Goal: Complete application form: Complete application form

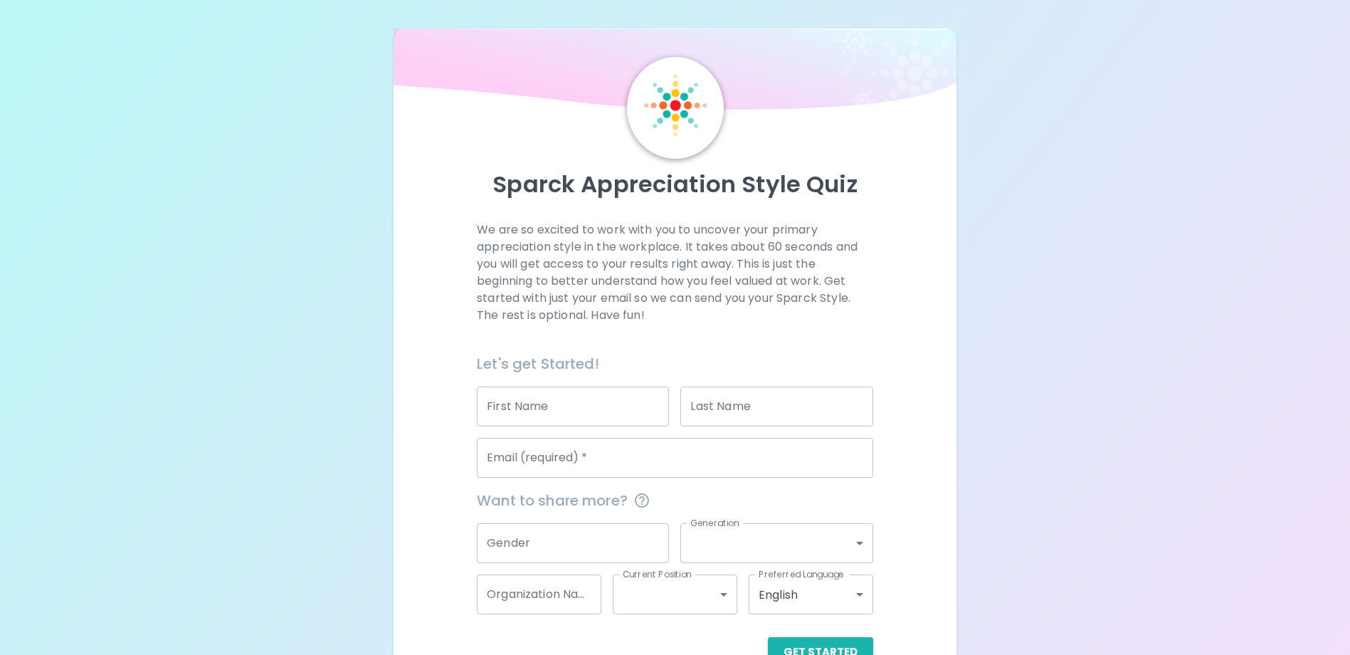
scroll to position [41, 0]
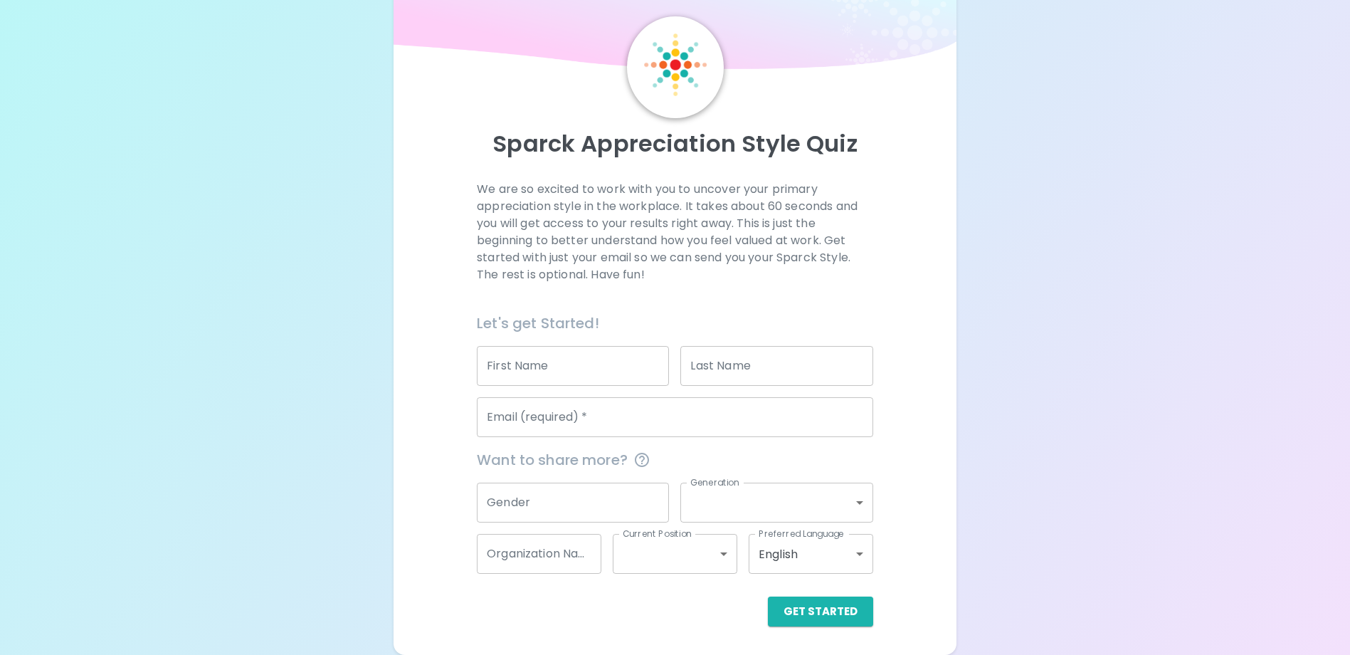
click at [561, 364] on input "First Name" at bounding box center [573, 366] width 192 height 40
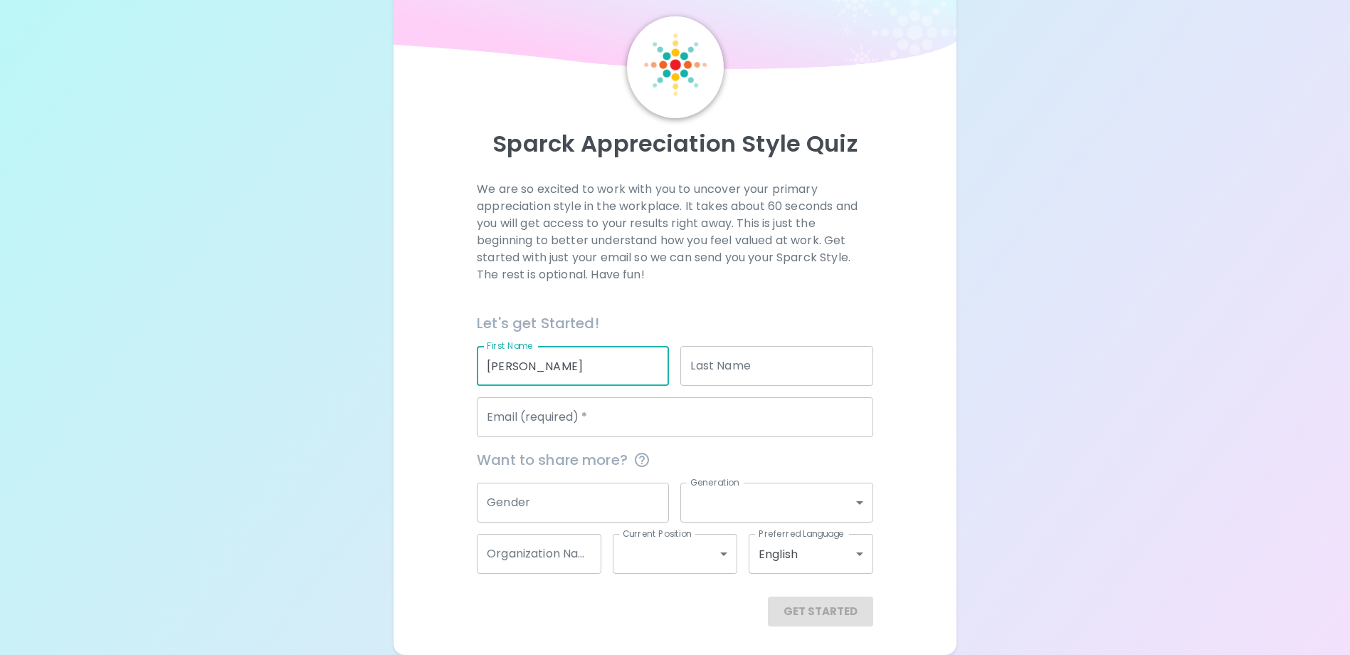
type input "[PERSON_NAME]"
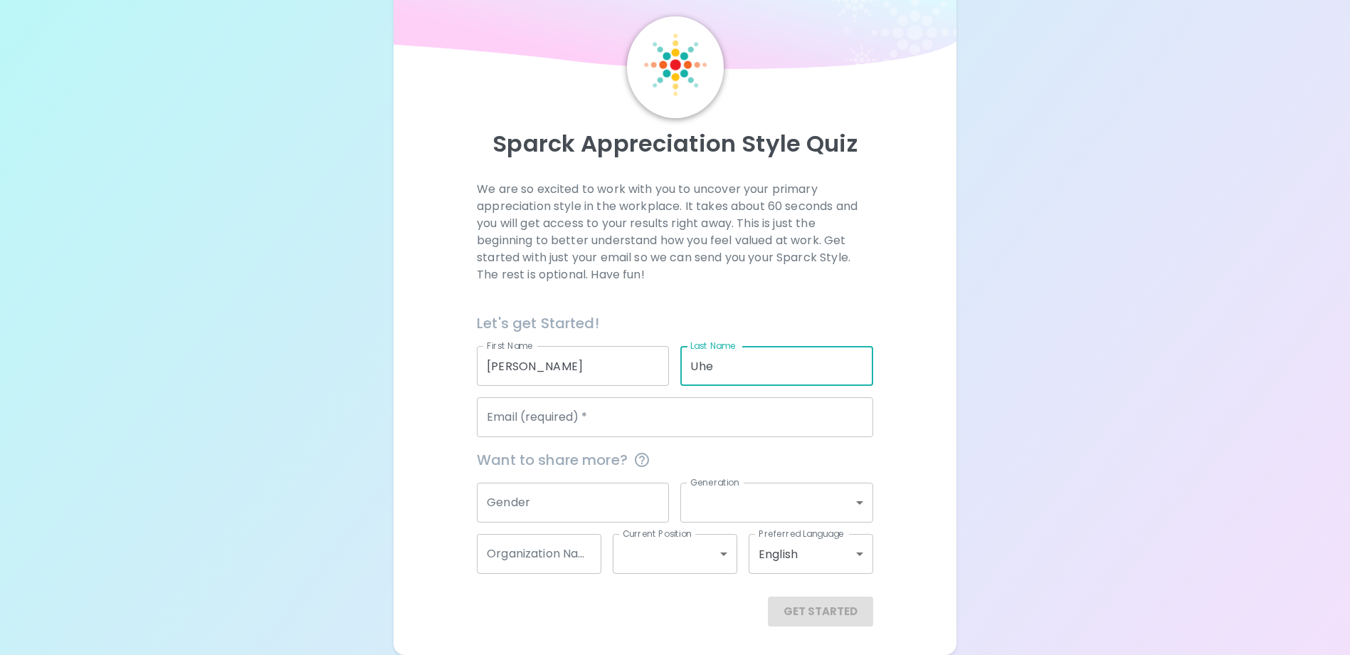
type input "Uhe"
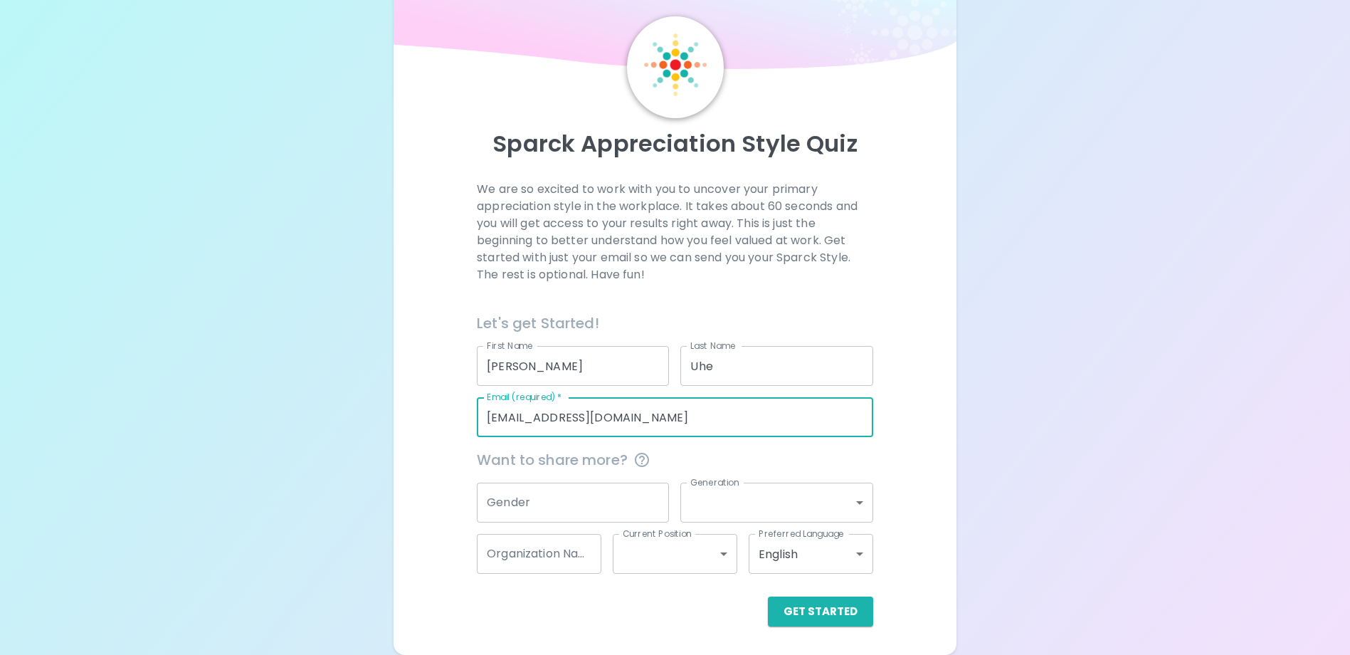
type input "[EMAIL_ADDRESS][DOMAIN_NAME]"
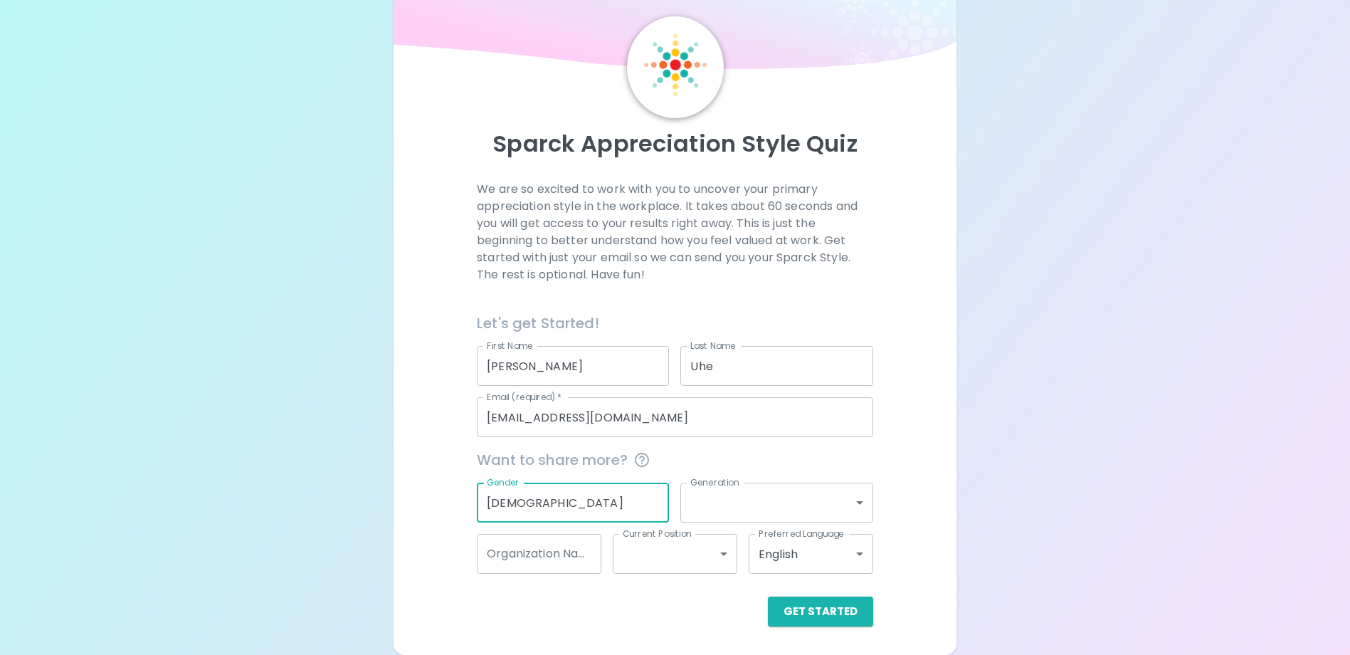
type input "[DEMOGRAPHIC_DATA]"
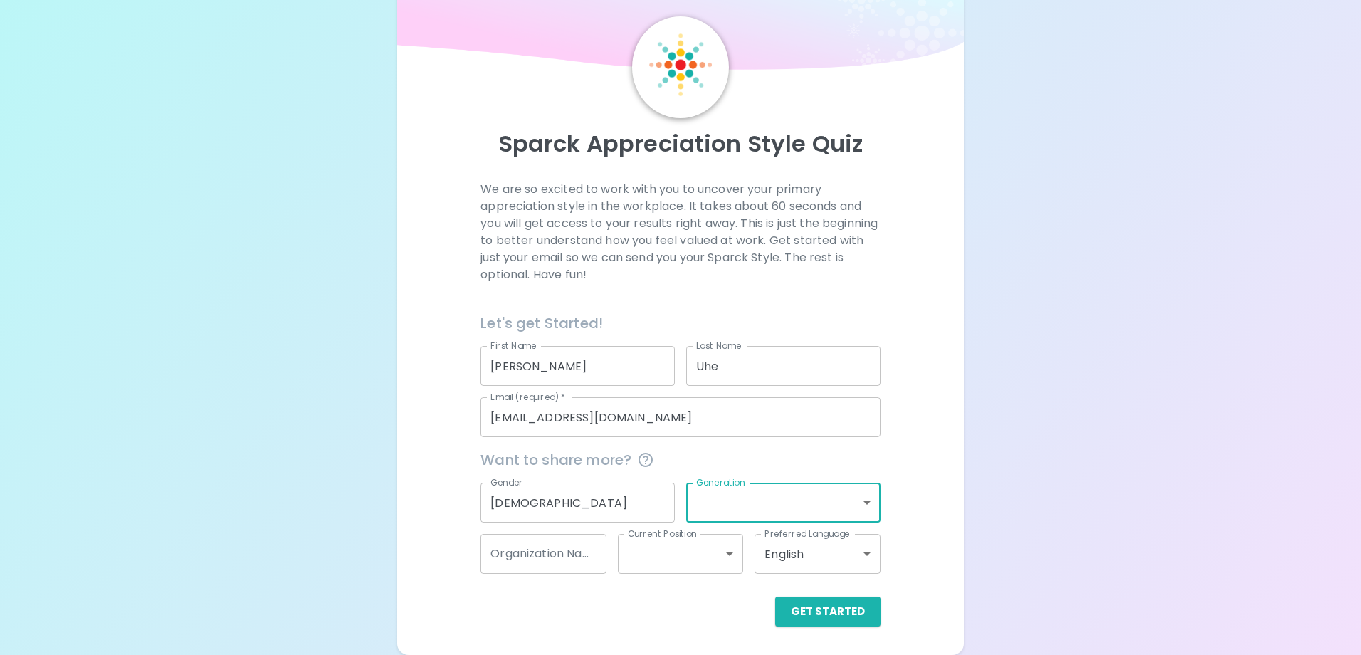
click at [854, 509] on body "Sparck Appreciation Style Quiz We are so excited to work with you to uncover yo…" at bounding box center [680, 306] width 1361 height 695
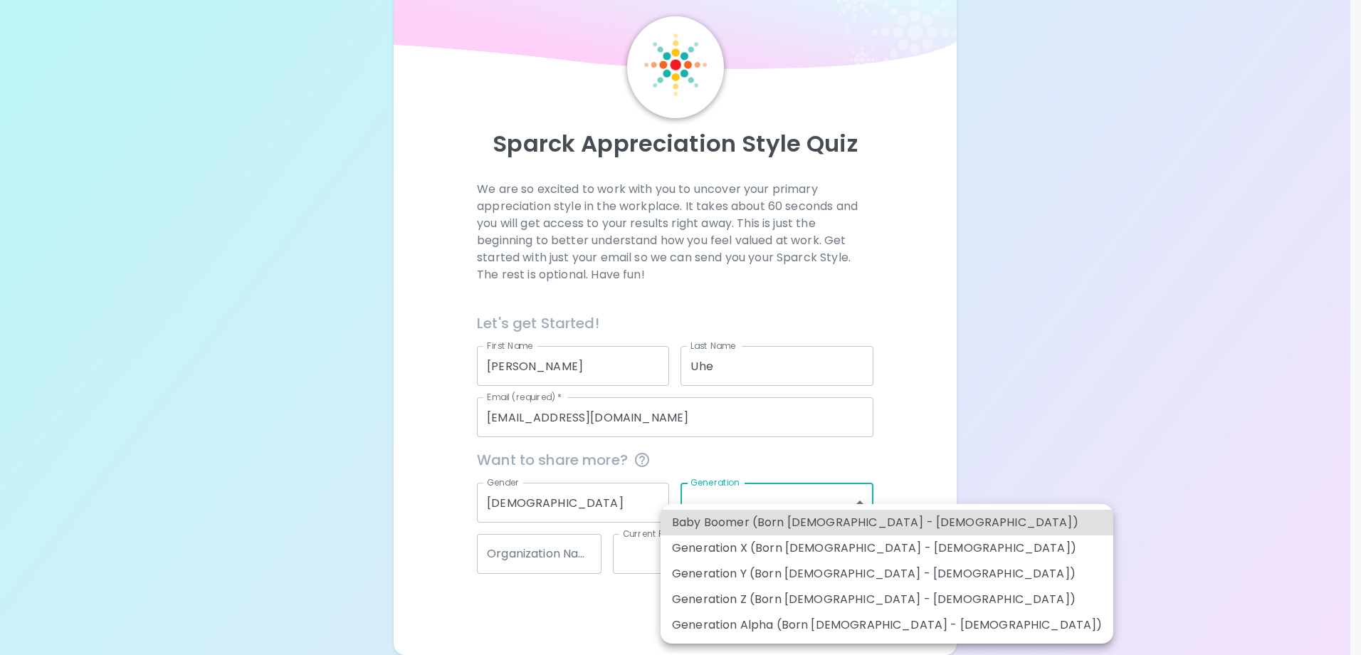
click at [862, 580] on li "Generation Y (Born [DEMOGRAPHIC_DATA] - [DEMOGRAPHIC_DATA])" at bounding box center [886, 574] width 453 height 26
type input "generation_y"
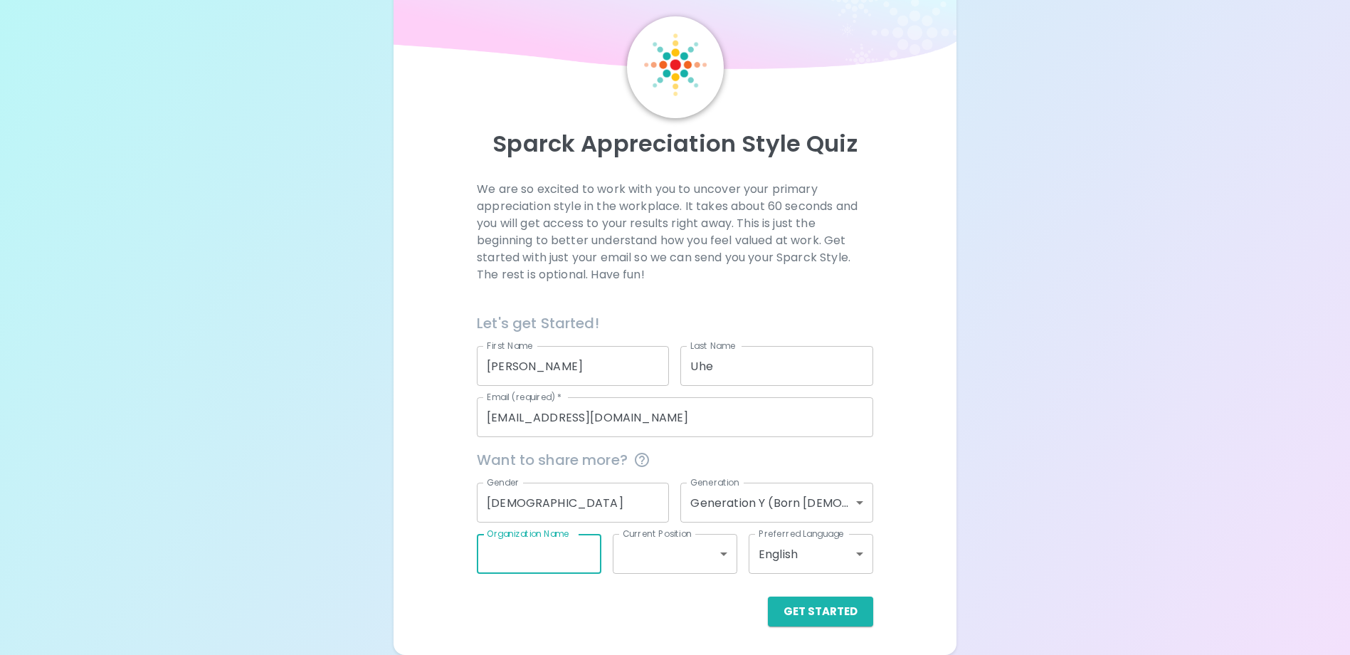
click at [539, 559] on input "Organization Name" at bounding box center [539, 554] width 125 height 40
type input "BH"
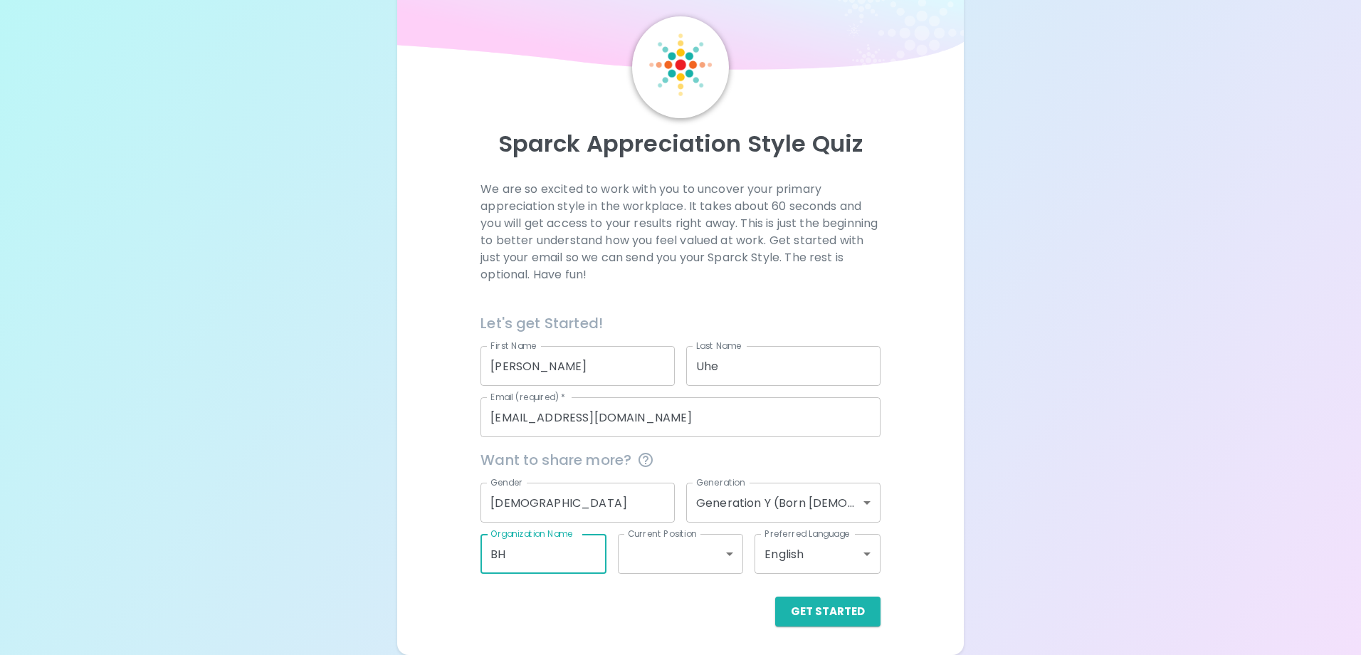
click at [618, 544] on body "Sparck Appreciation Style Quiz We are so excited to work with you to uncover yo…" at bounding box center [680, 306] width 1361 height 695
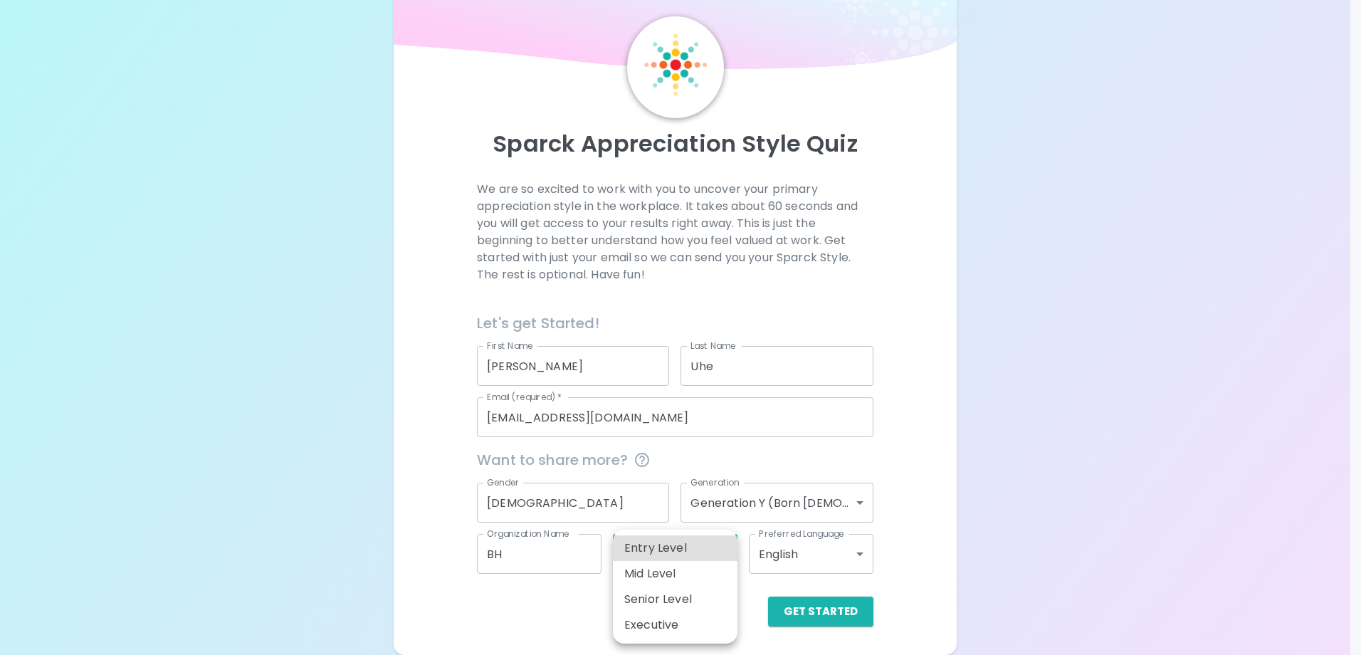
click at [648, 571] on li "Mid Level" at bounding box center [675, 574] width 125 height 26
type input "mid_level"
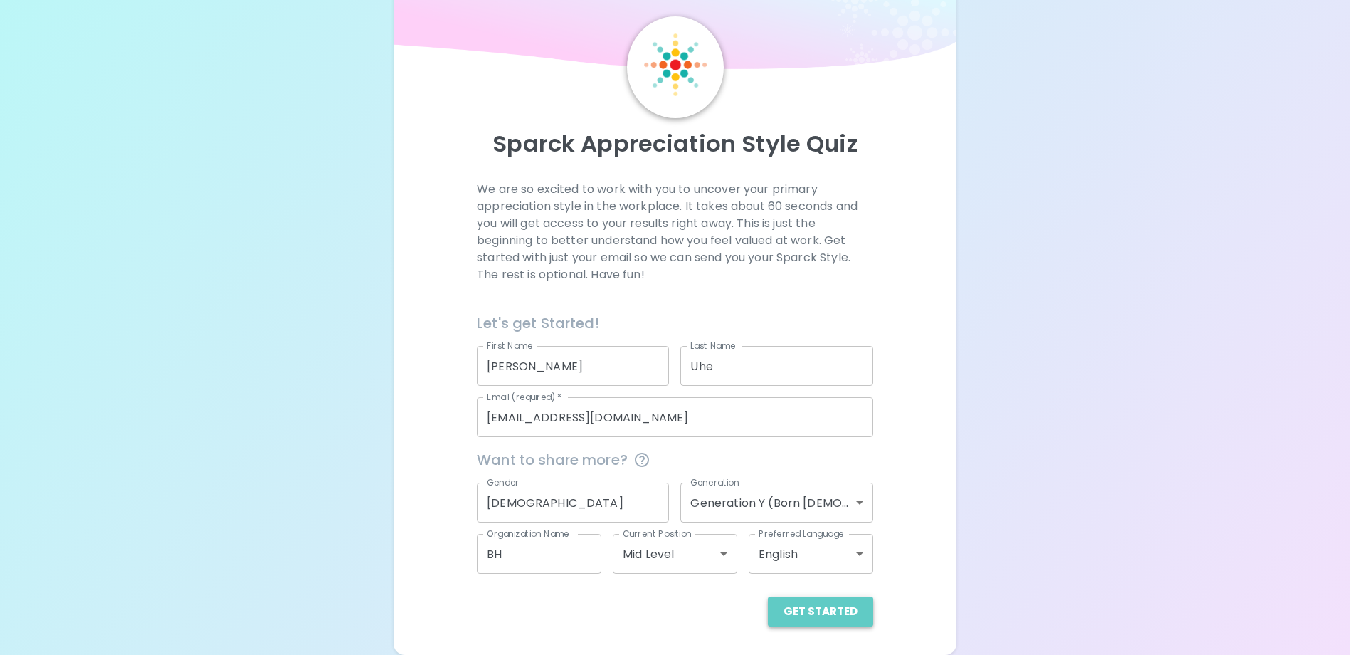
click at [848, 611] on button "Get Started" at bounding box center [820, 611] width 105 height 30
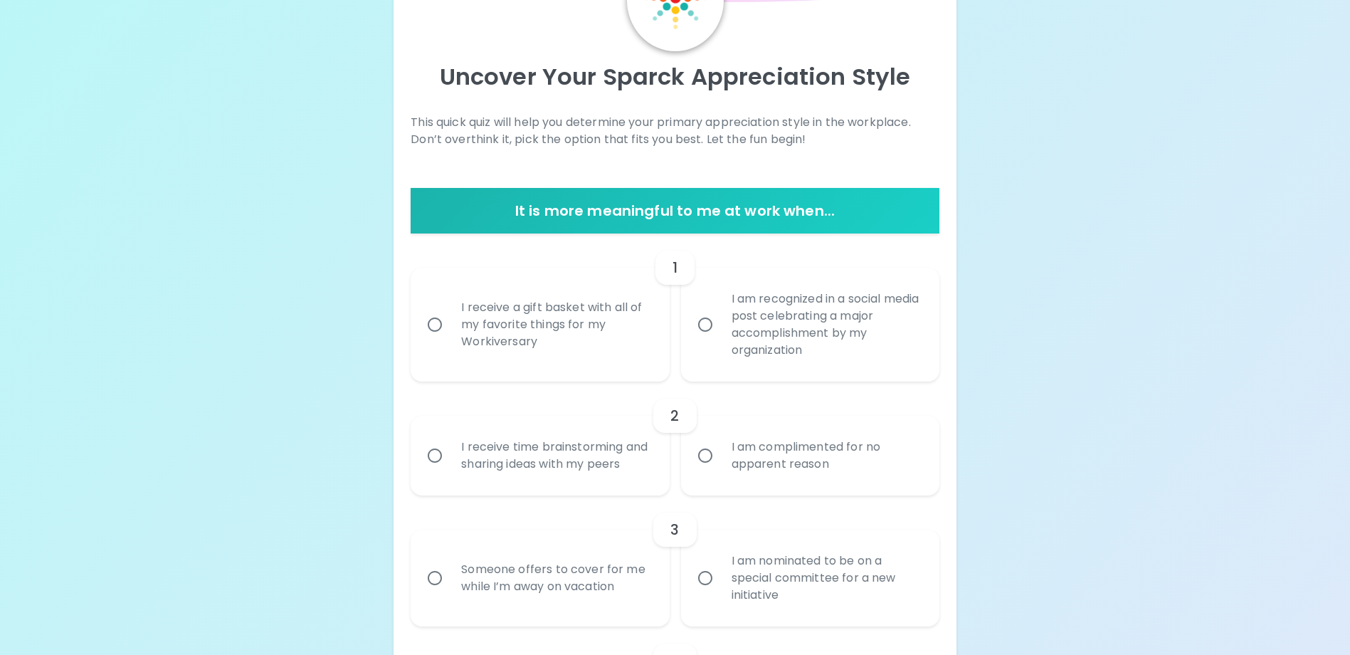
scroll to position [0, 0]
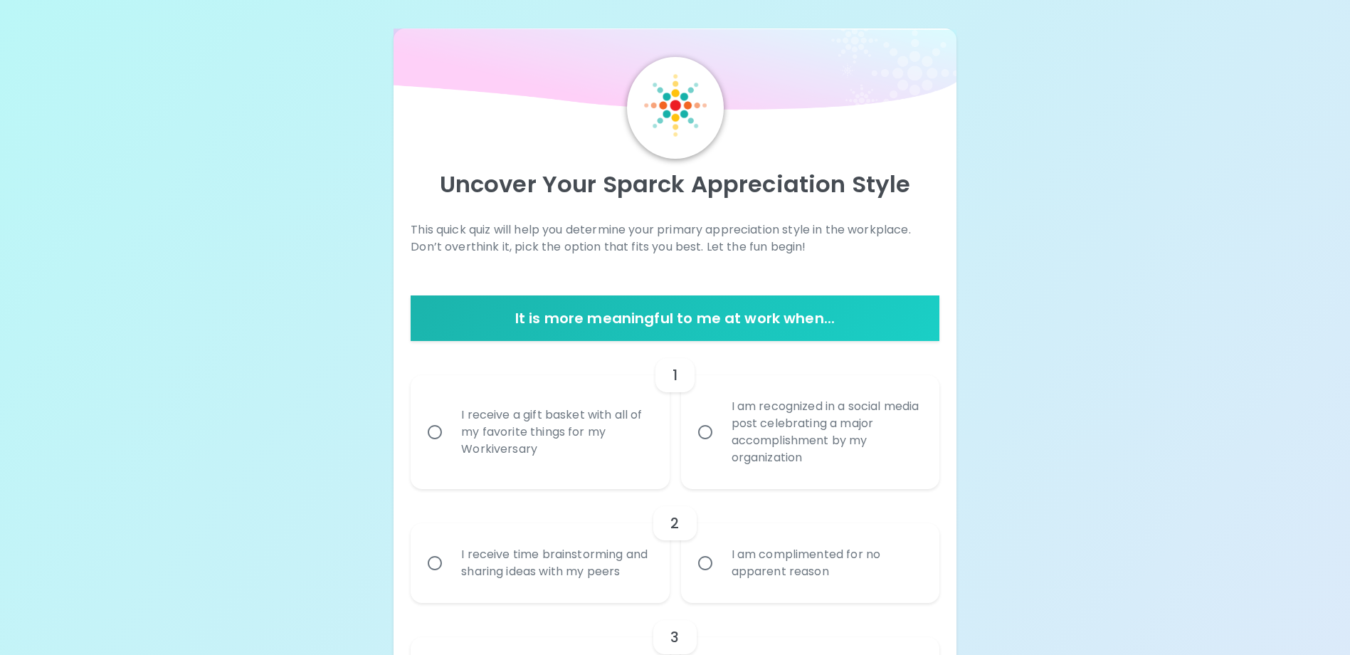
click at [751, 439] on div "I am recognized in a social media post celebrating a major accomplishment by my…" at bounding box center [825, 432] width 211 height 102
click at [720, 439] on input "I am recognized in a social media post celebrating a major accomplishment by my…" at bounding box center [705, 432] width 30 height 30
radio input "true"
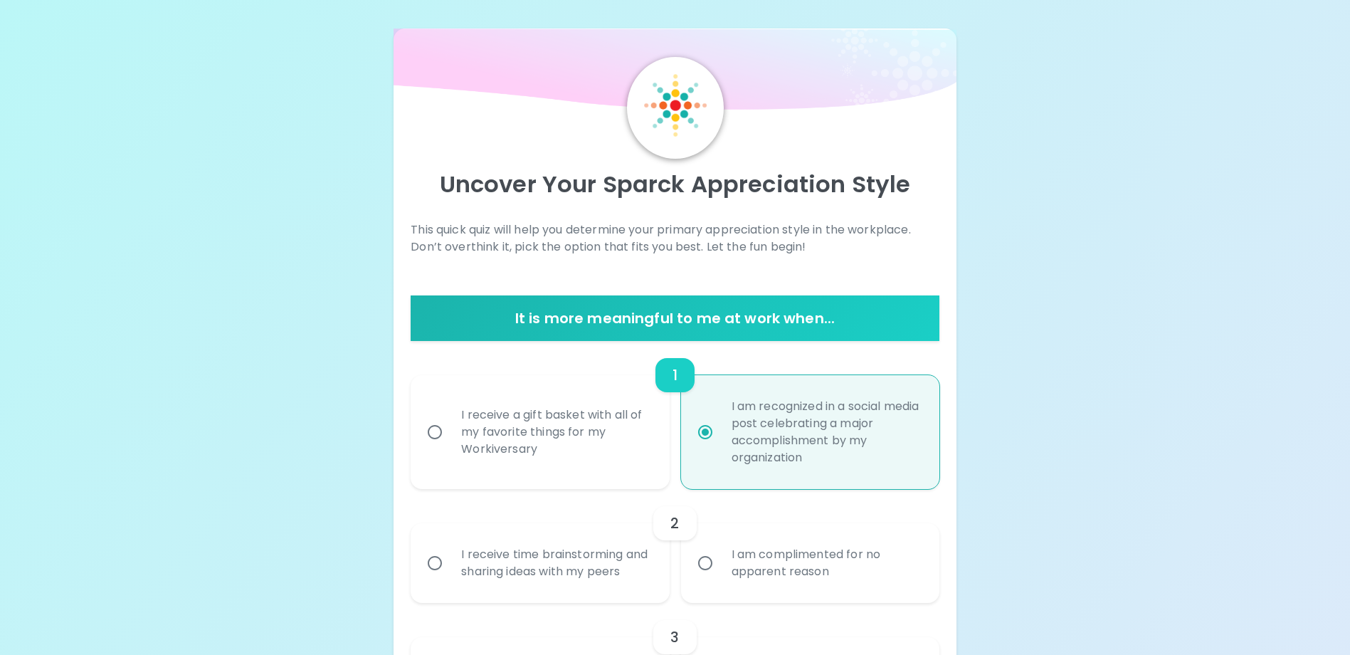
scroll to position [114, 0]
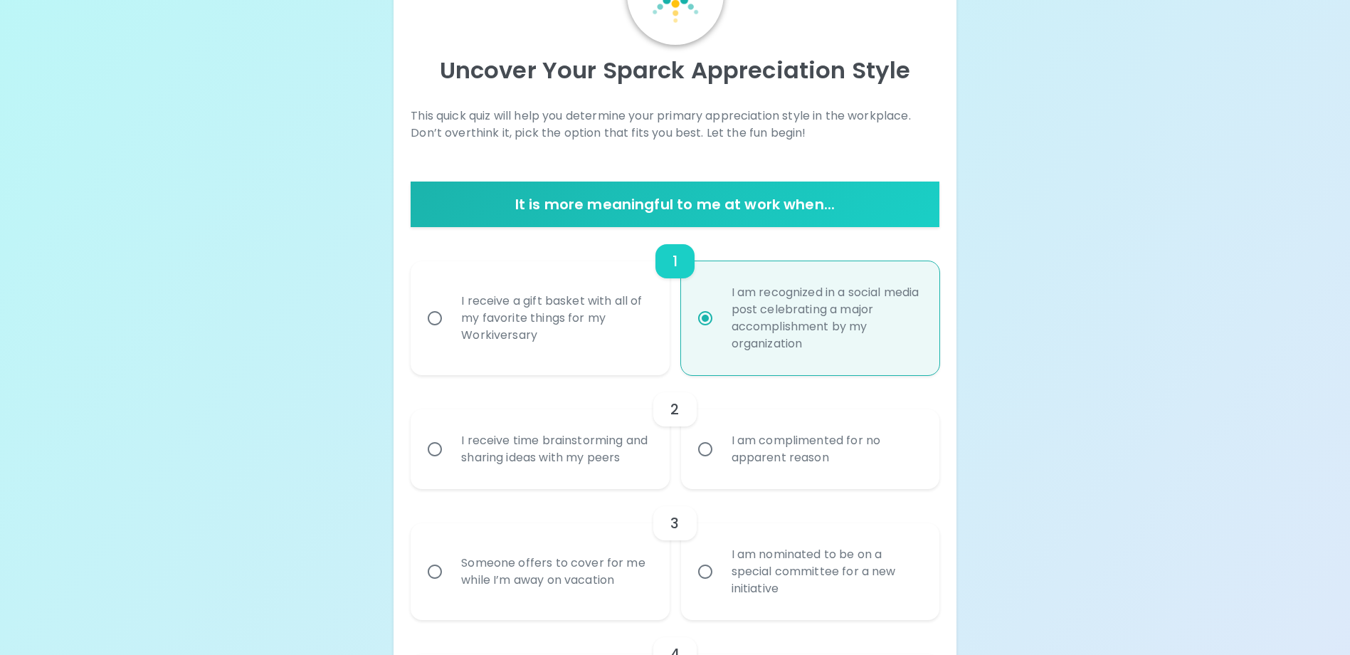
click at [564, 460] on div "I receive time brainstorming and sharing ideas with my peers" at bounding box center [555, 449] width 211 height 68
click at [450, 460] on input "I receive time brainstorming and sharing ideas with my peers" at bounding box center [435, 449] width 30 height 30
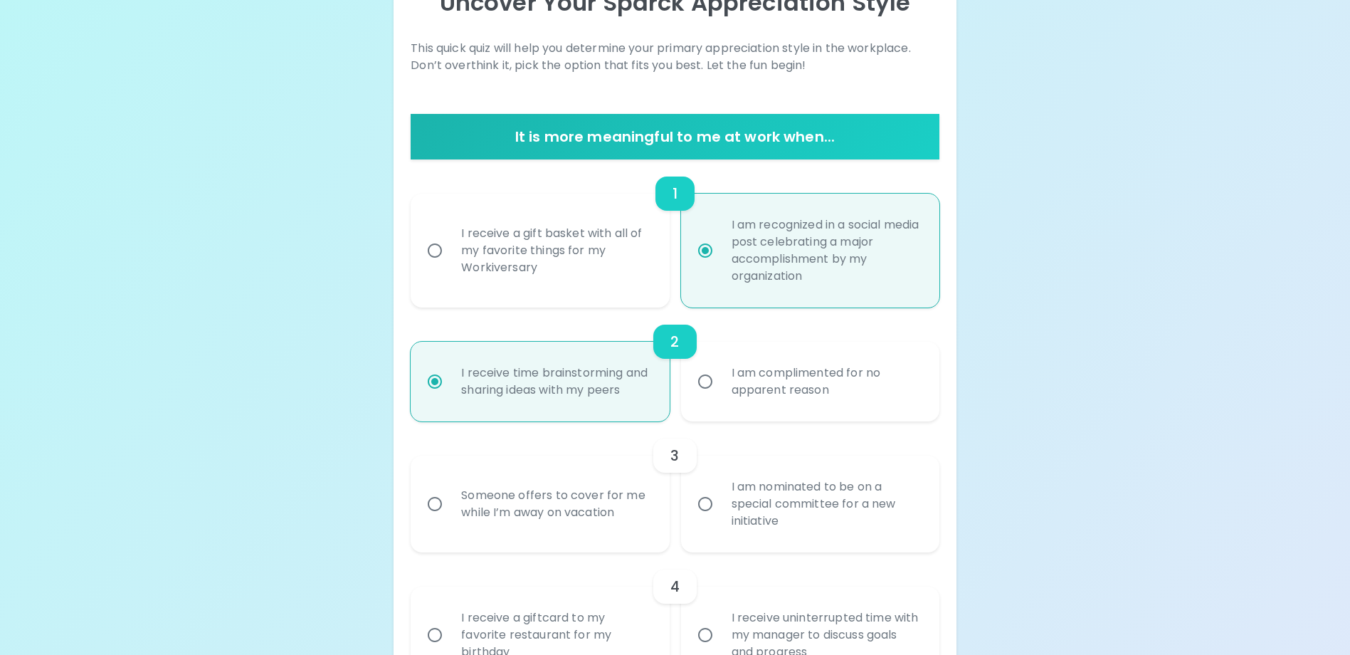
scroll to position [228, 0]
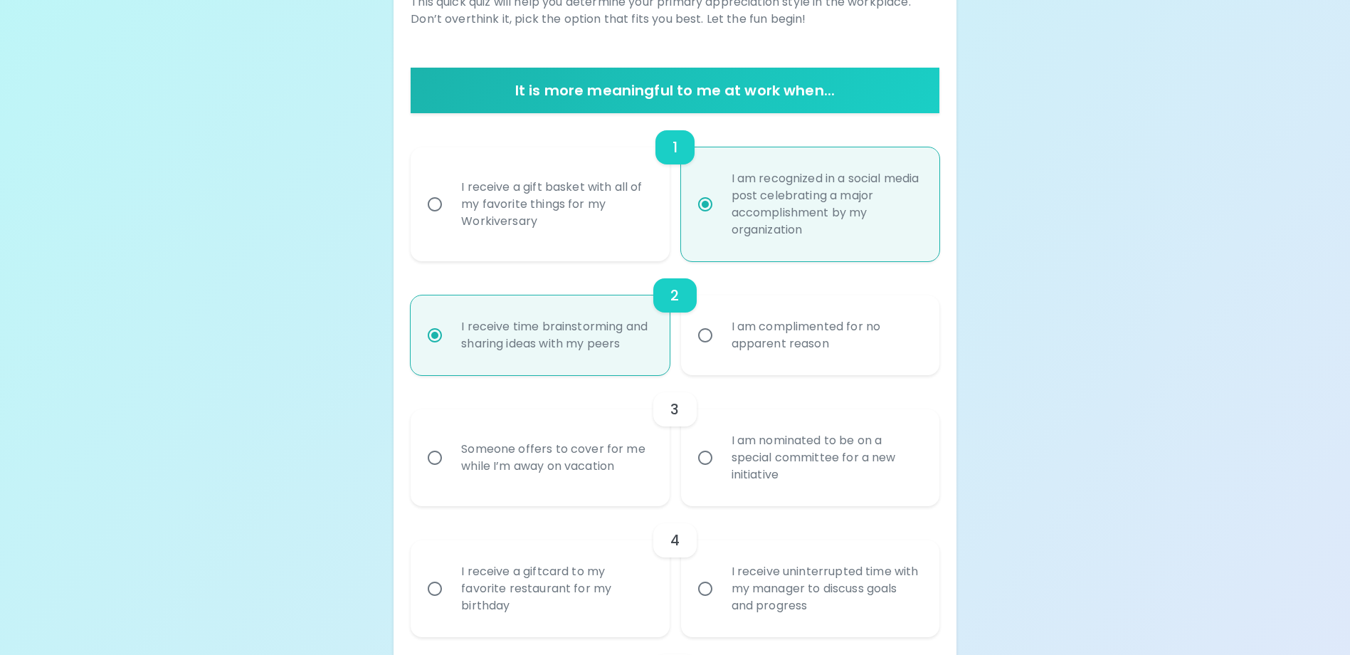
radio input "true"
click at [599, 483] on div "Someone offers to cover for me while I’m away on vacation" at bounding box center [555, 457] width 211 height 68
click at [450, 473] on input "Someone offers to cover for me while I’m away on vacation" at bounding box center [435, 458] width 30 height 30
radio input "false"
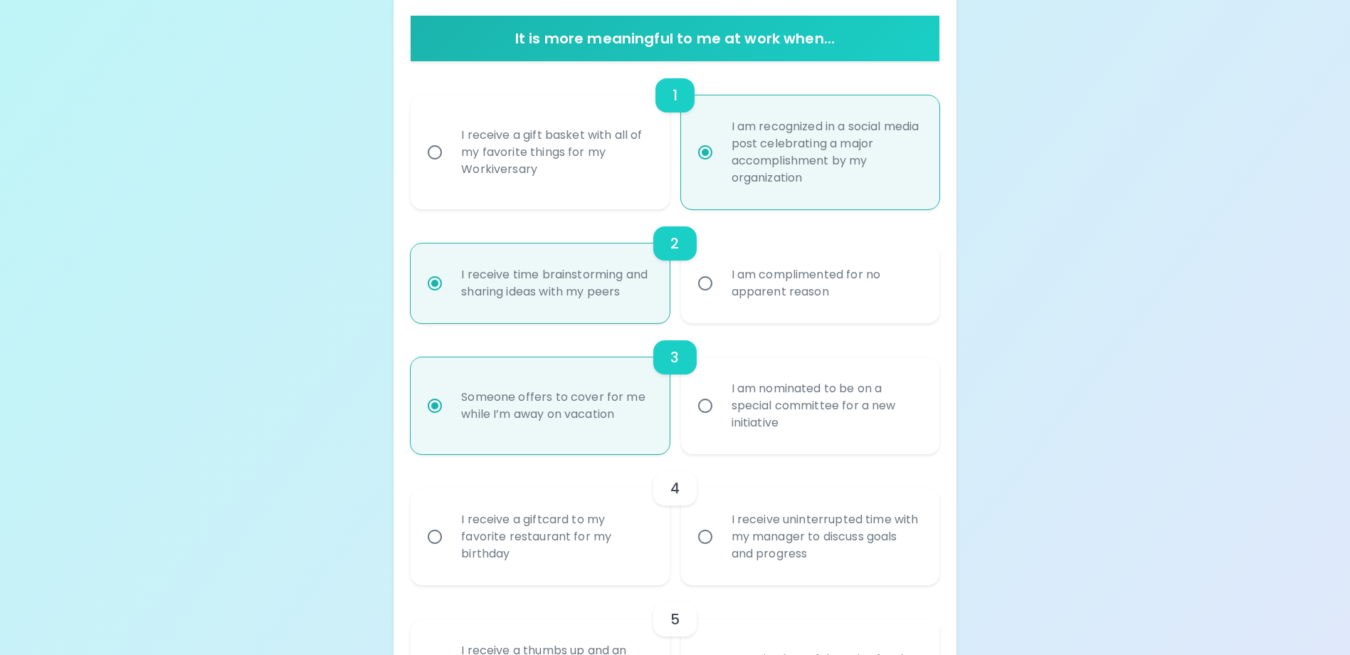
scroll to position [342, 0]
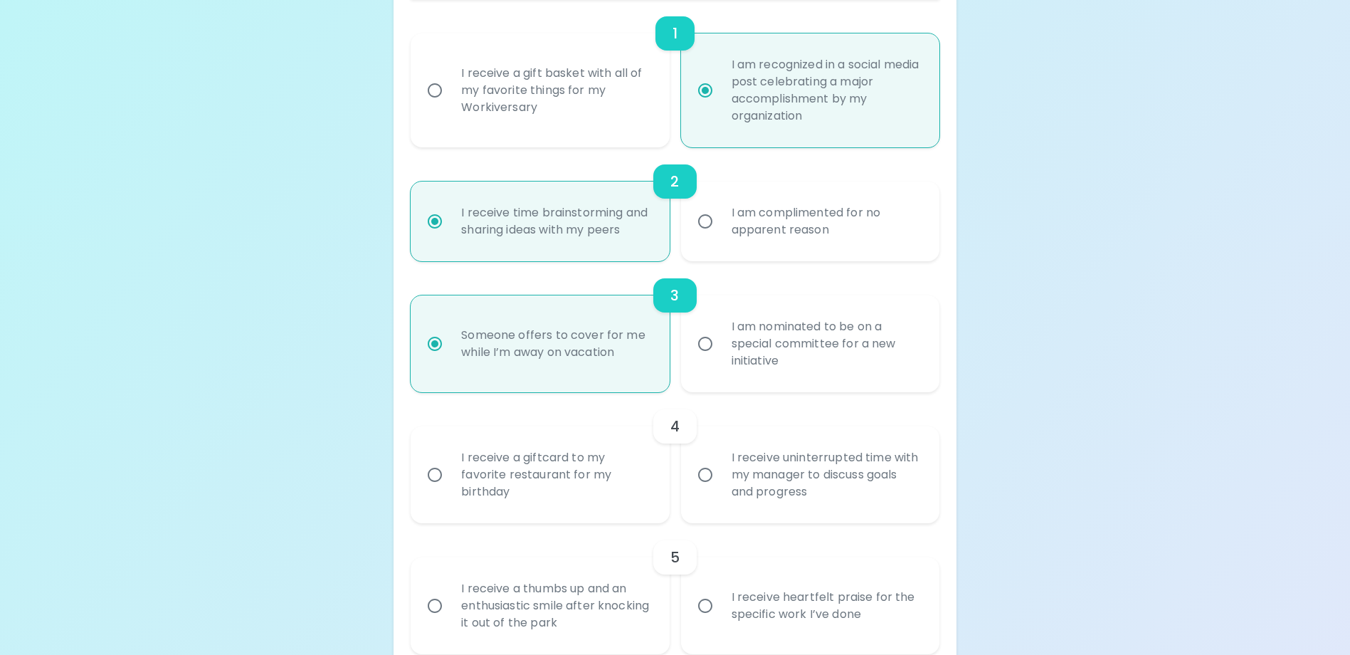
radio input "true"
click at [791, 512] on div "I receive uninterrupted time with my manager to discuss goals and progress" at bounding box center [825, 474] width 211 height 85
click at [720, 490] on input "I receive uninterrupted time with my manager to discuss goals and progress" at bounding box center [705, 475] width 30 height 30
radio input "false"
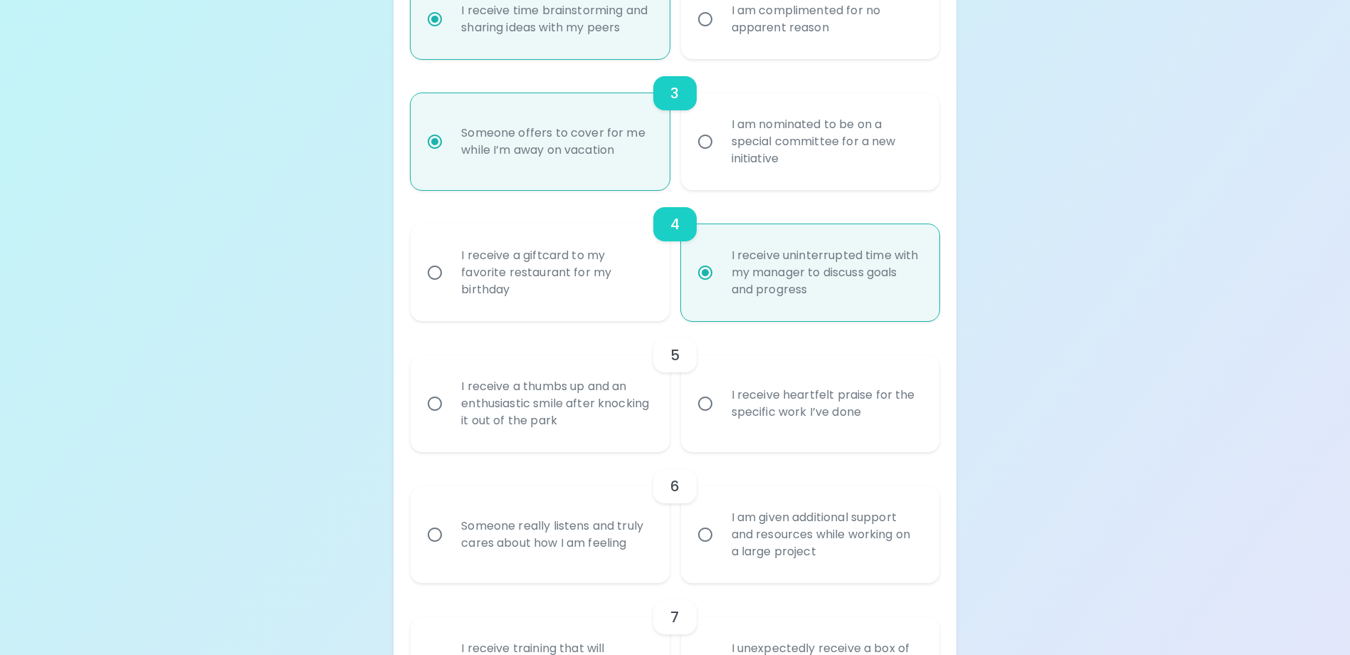
scroll to position [598, 0]
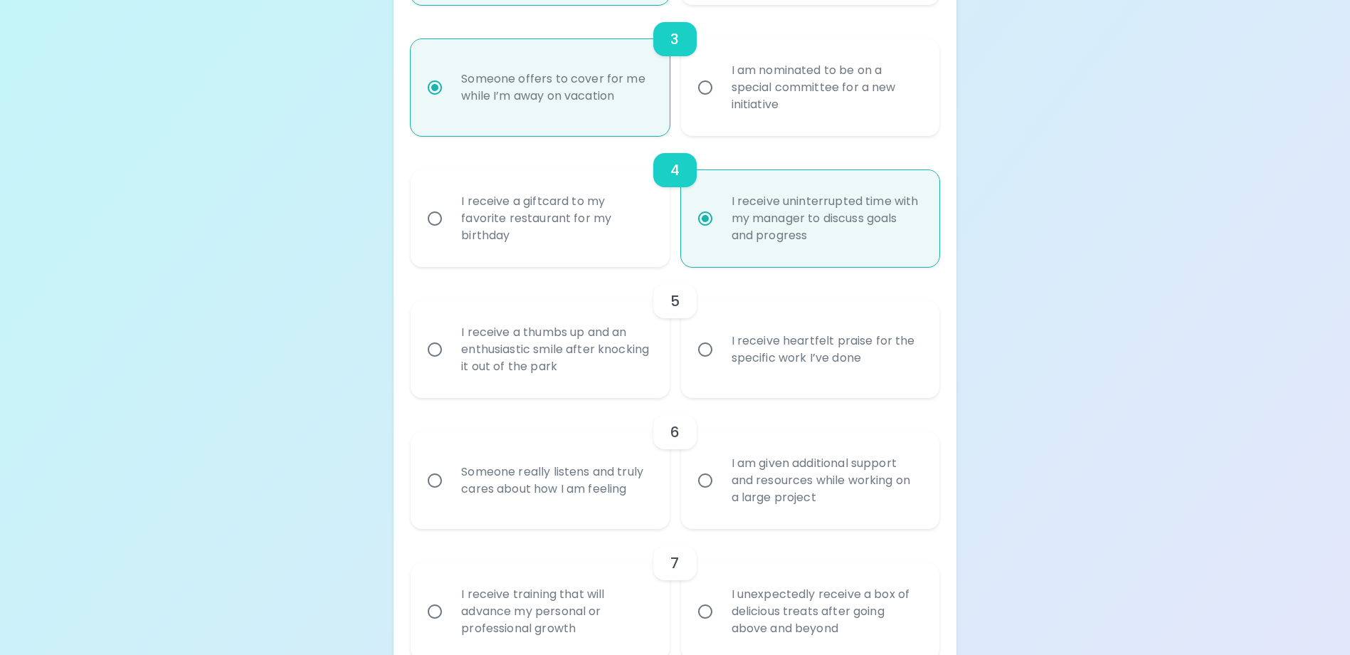
radio input "true"
click at [797, 359] on div "I receive heartfelt praise for the specific work I’ve done" at bounding box center [825, 349] width 211 height 68
click at [720, 359] on input "I receive heartfelt praise for the specific work I’ve done" at bounding box center [705, 349] width 30 height 30
radio input "false"
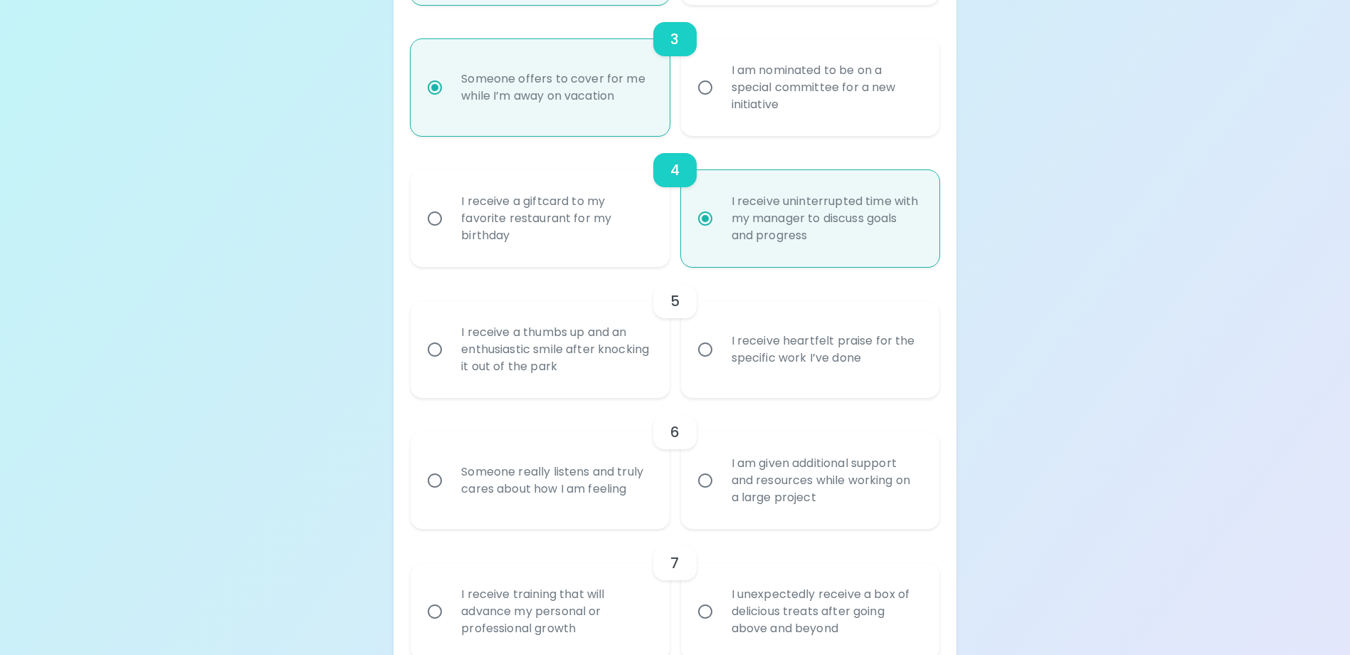
radio input "false"
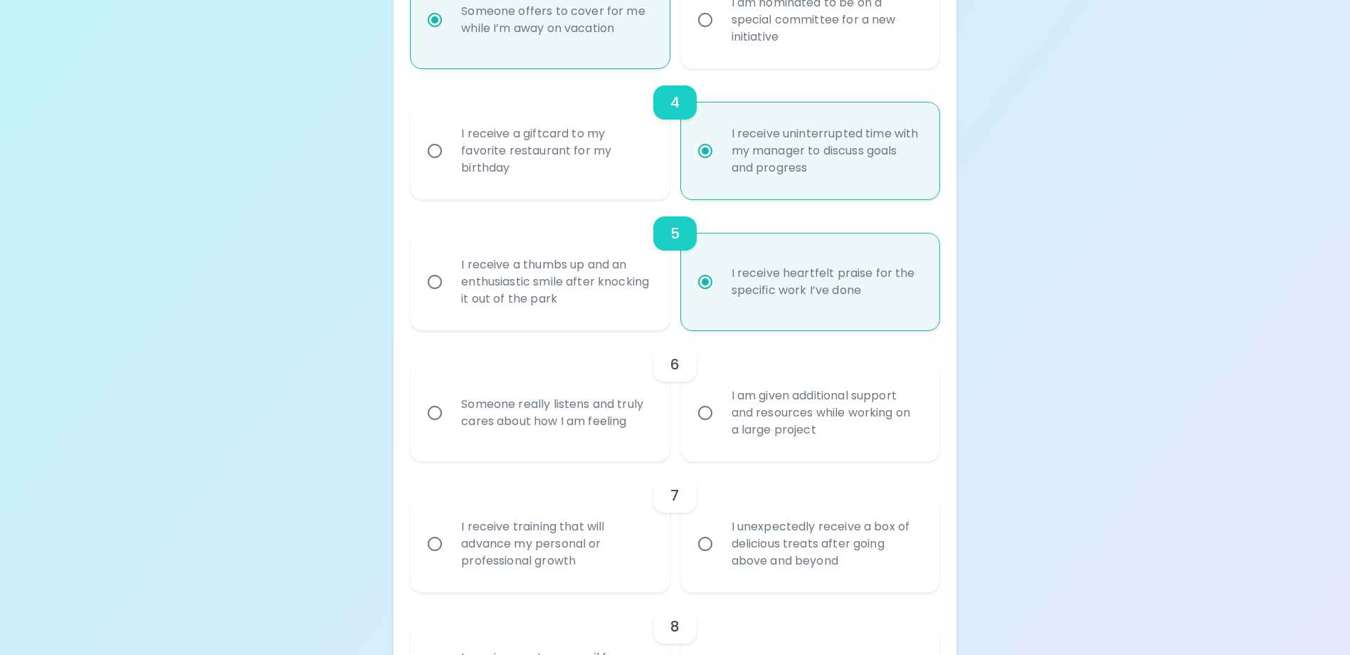
scroll to position [712, 0]
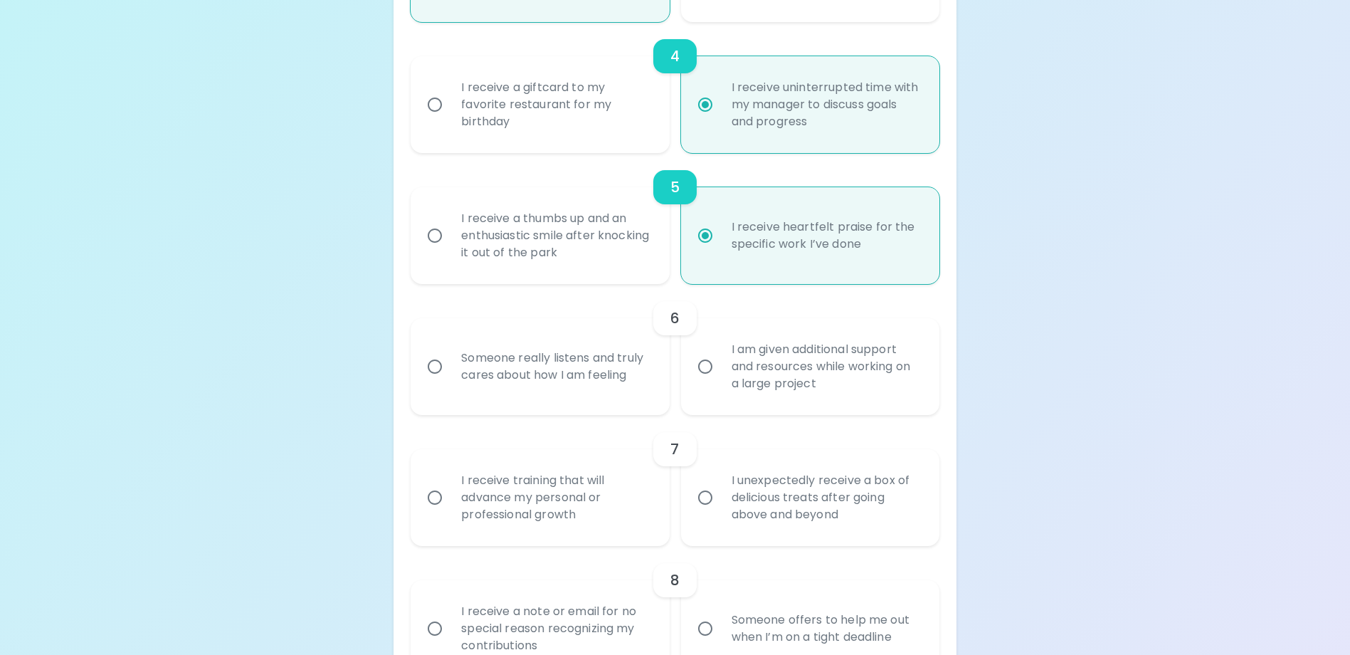
radio input "true"
click at [518, 399] on div "Someone really listens and truly cares about how I am feeling" at bounding box center [555, 366] width 211 height 68
click at [450, 381] on input "Someone really listens and truly cares about how I am feeling" at bounding box center [435, 367] width 30 height 30
radio input "false"
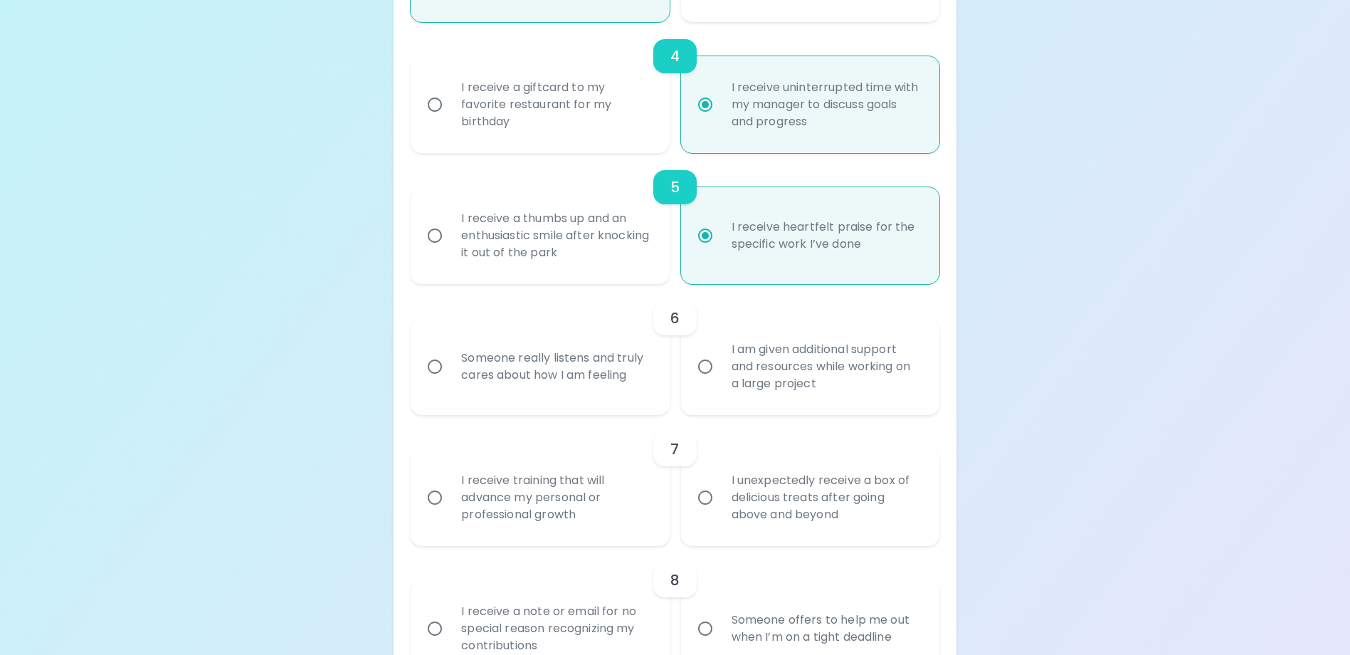
radio input "false"
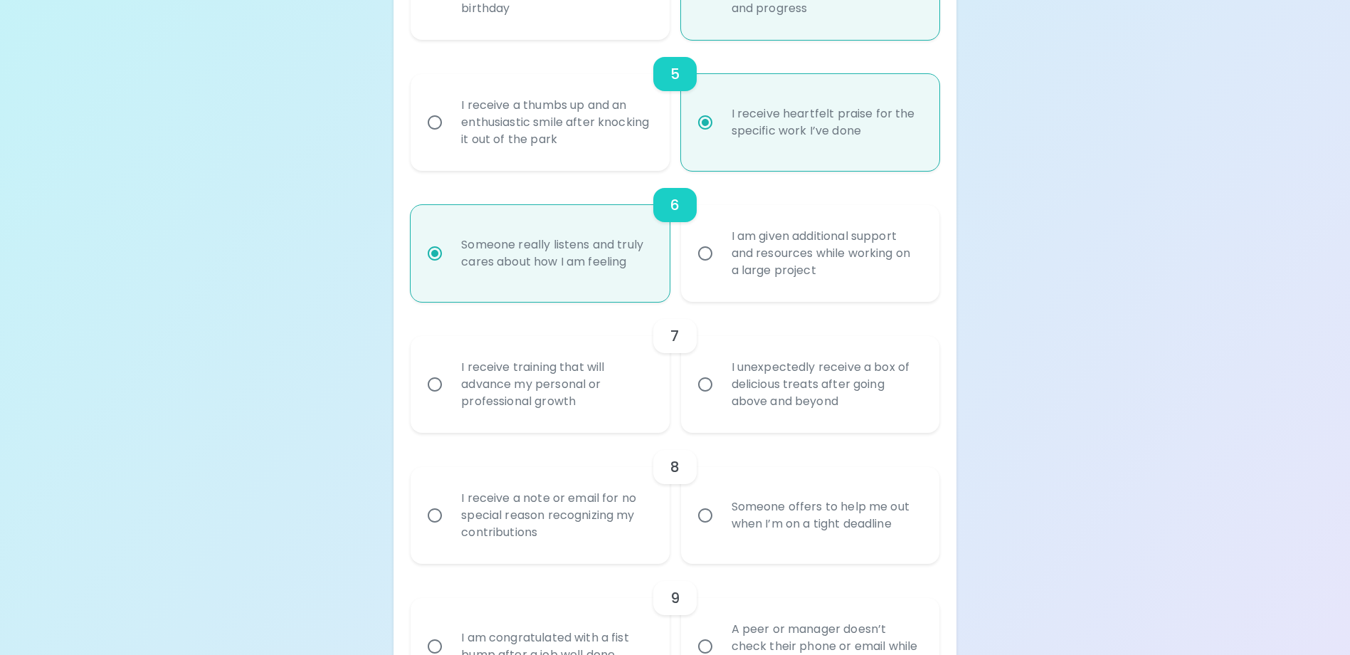
scroll to position [826, 0]
radio input "true"
click at [587, 408] on div "I receive training that will advance my personal or professional growth" at bounding box center [555, 383] width 211 height 85
click at [450, 399] on input "I receive training that will advance my personal or professional growth" at bounding box center [435, 384] width 30 height 30
radio input "false"
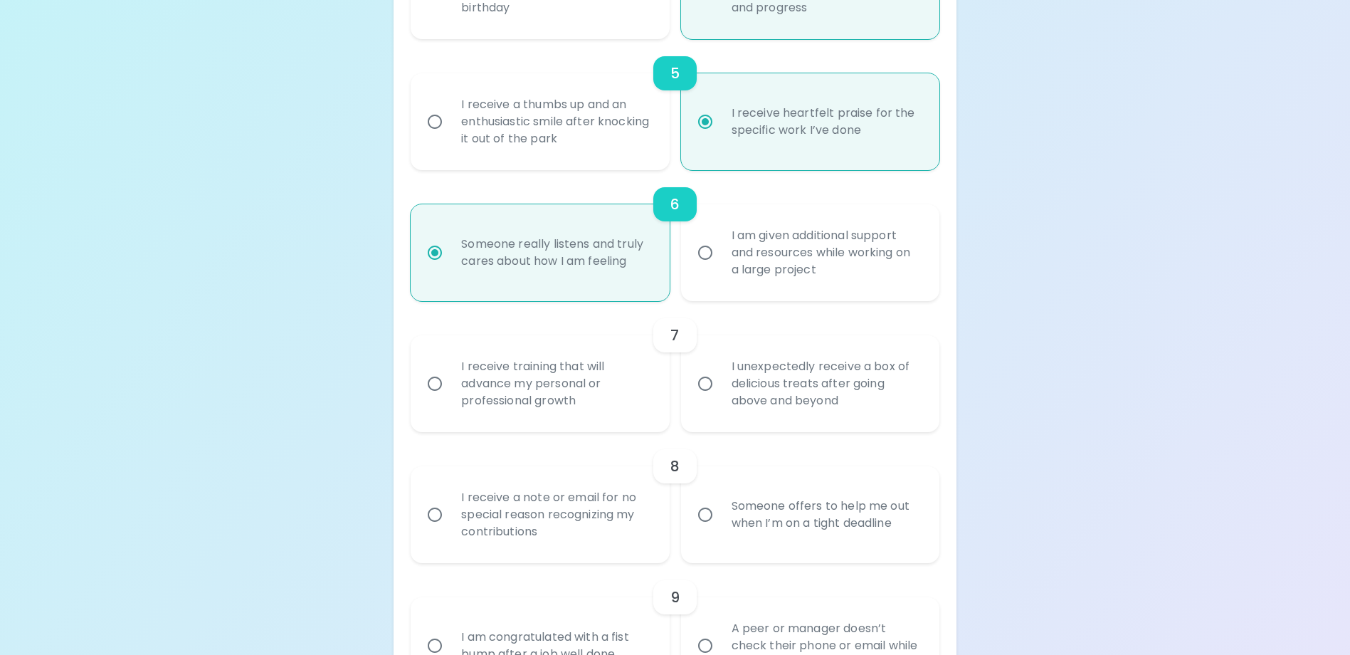
radio input "false"
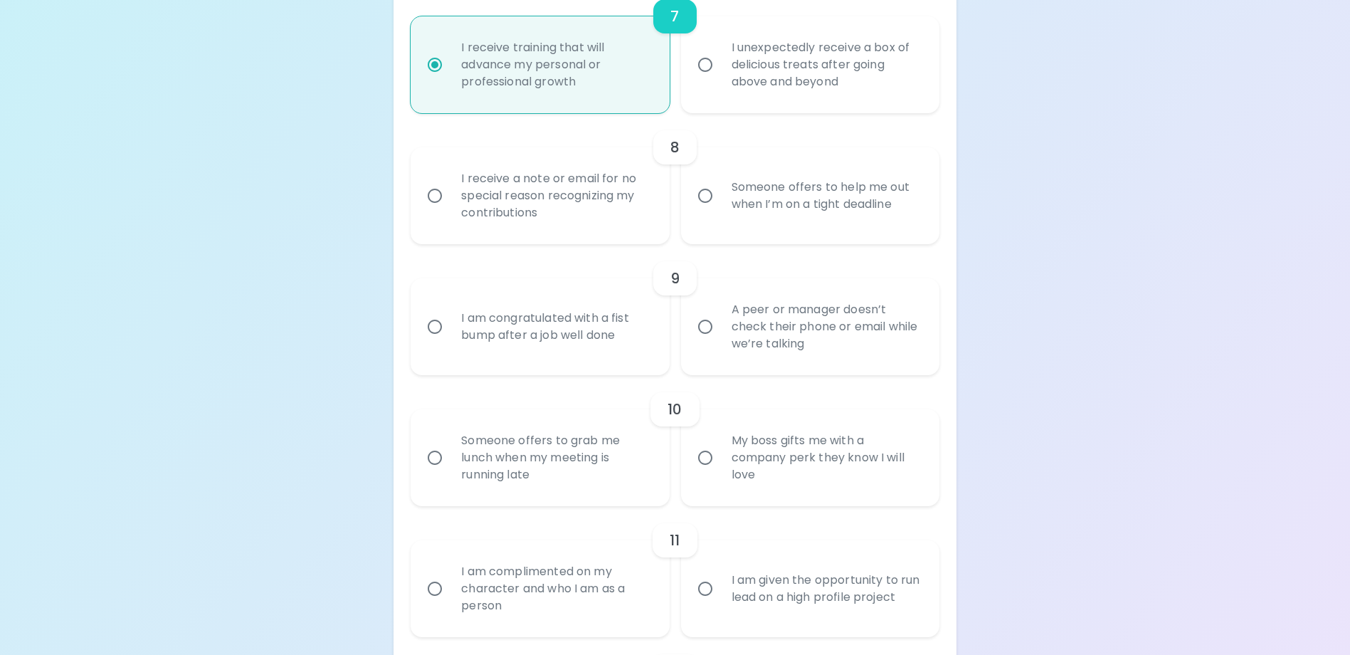
scroll to position [1097, 0]
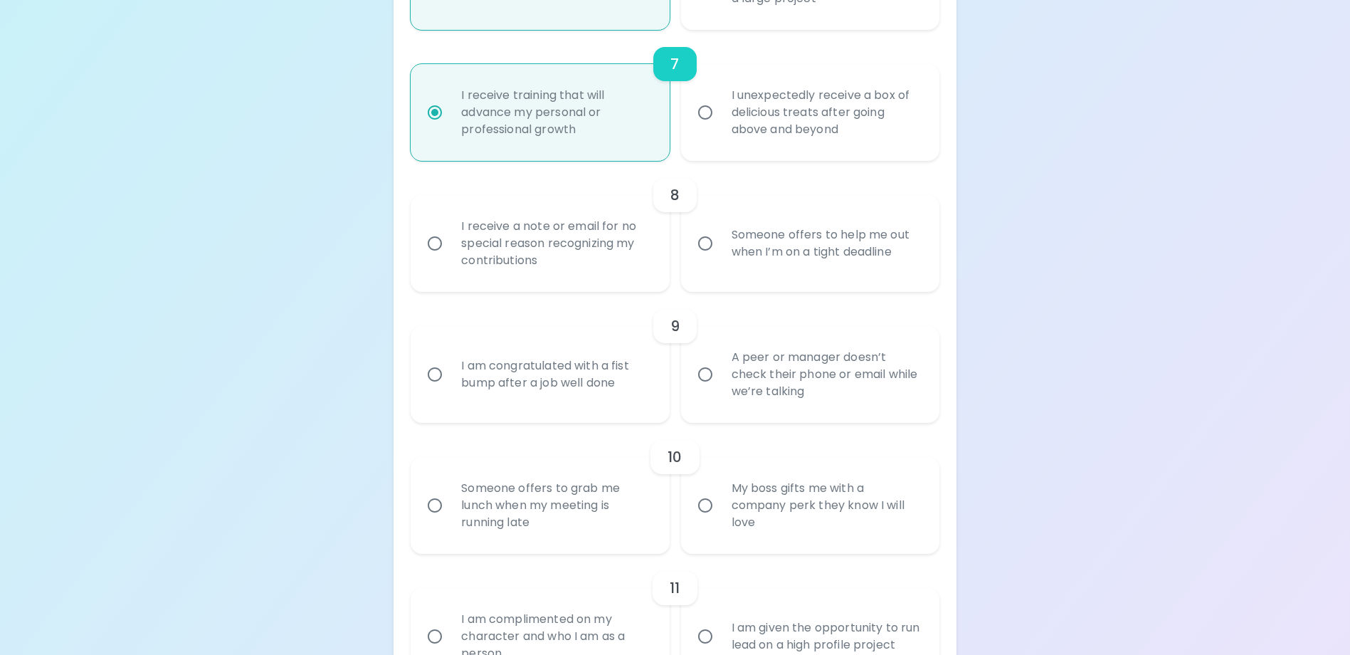
radio input "true"
click at [557, 286] on div "I receive a note or email for no special reason recognizing my contributions" at bounding box center [555, 243] width 211 height 85
click at [450, 258] on input "I receive a note or email for no special reason recognizing my contributions" at bounding box center [435, 243] width 30 height 30
radio input "false"
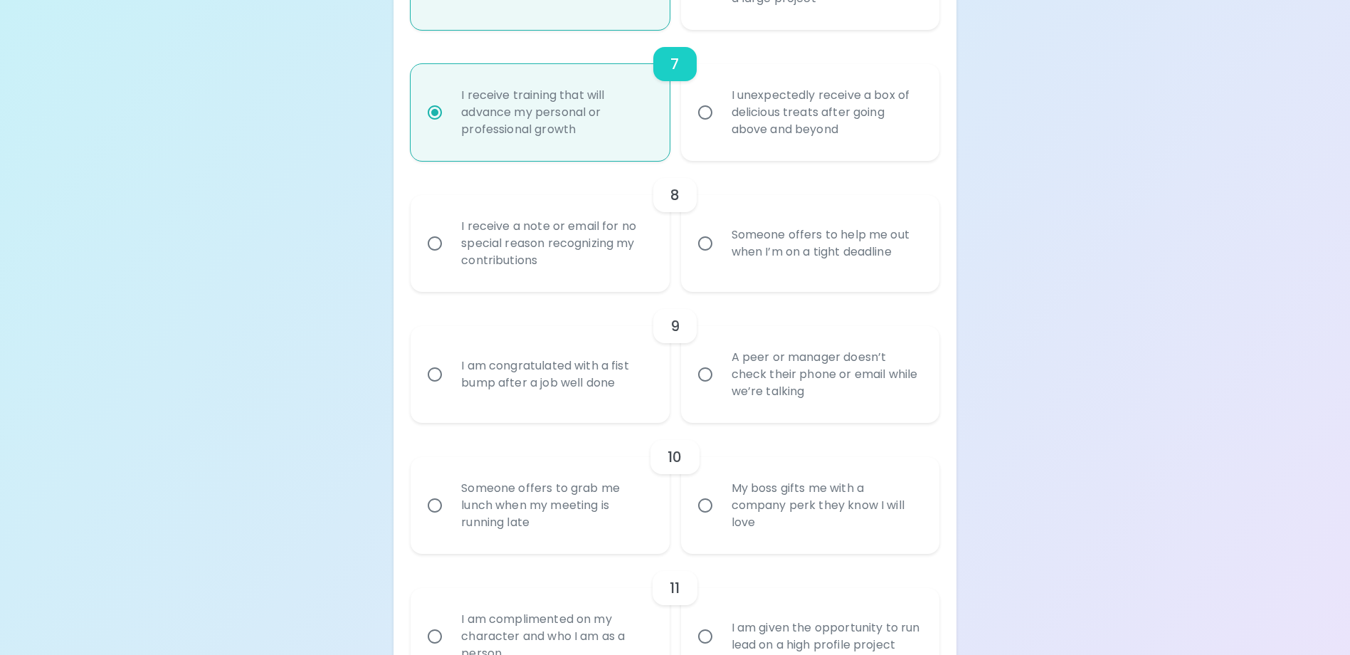
radio input "false"
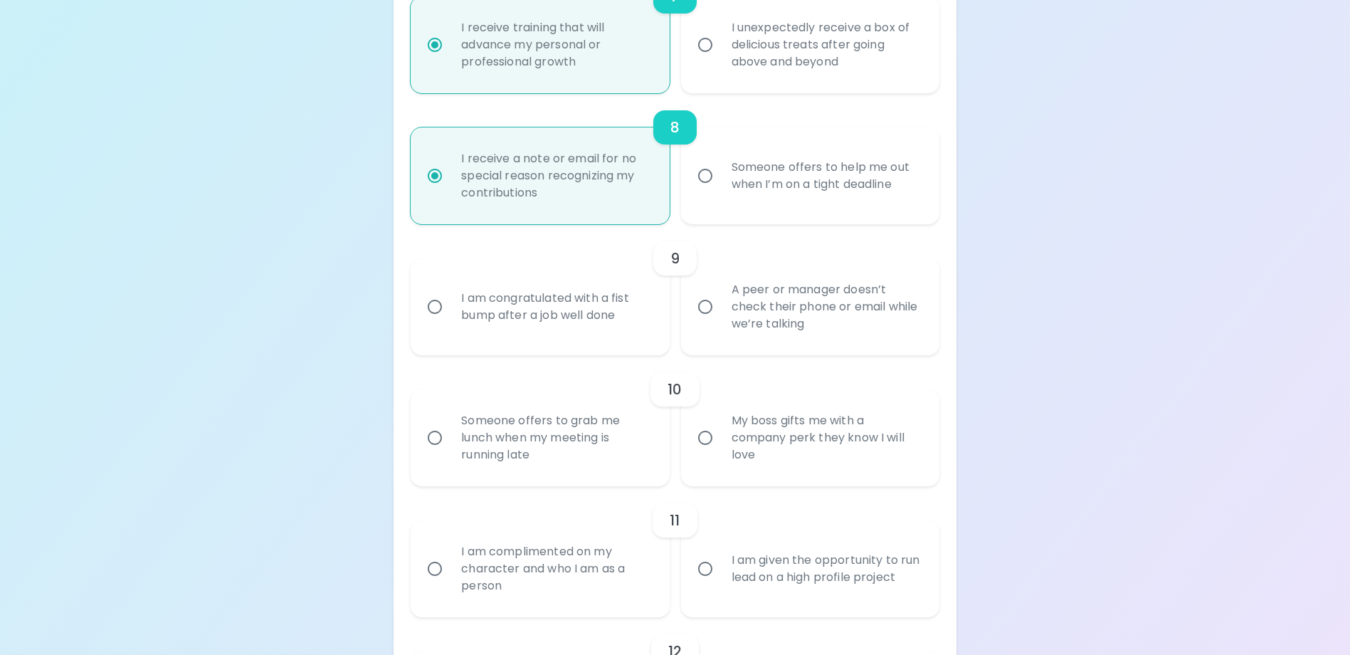
scroll to position [1211, 0]
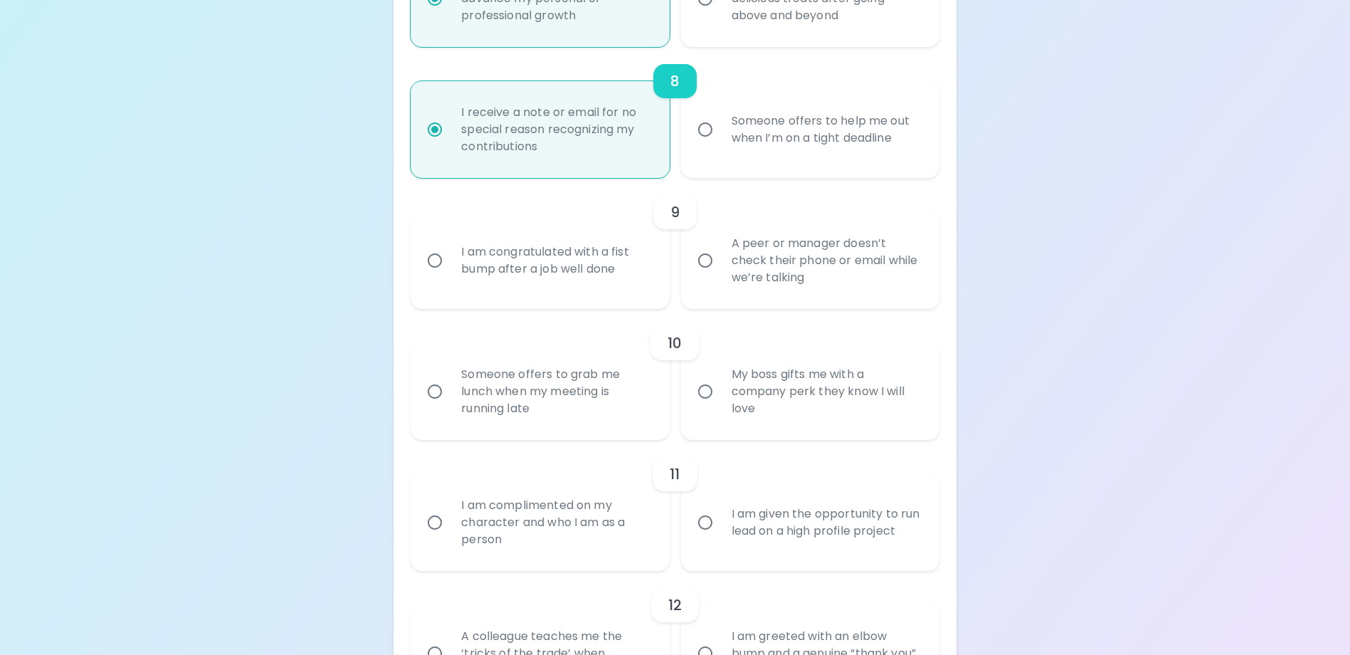
radio input "true"
click at [808, 303] on div "A peer or manager doesn’t check their phone or email while we’re talking" at bounding box center [825, 260] width 211 height 85
click at [720, 275] on input "A peer or manager doesn’t check their phone or email while we’re talking" at bounding box center [705, 261] width 30 height 30
radio input "false"
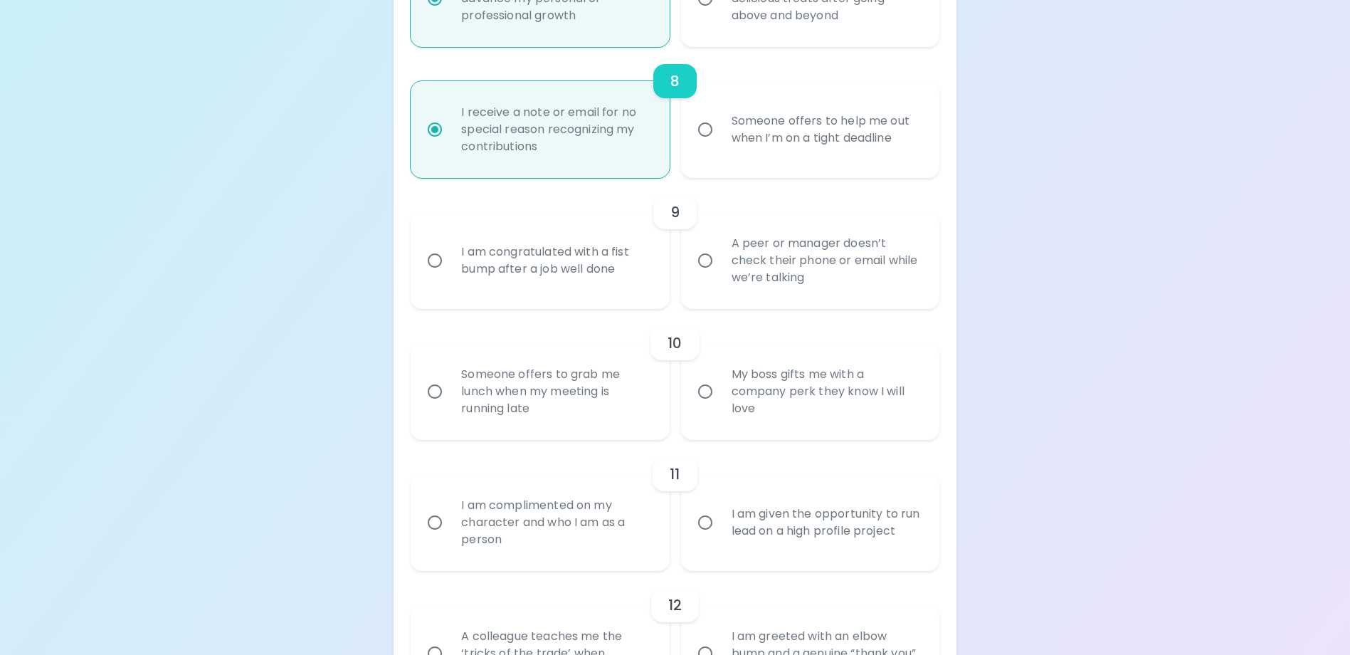
radio input "false"
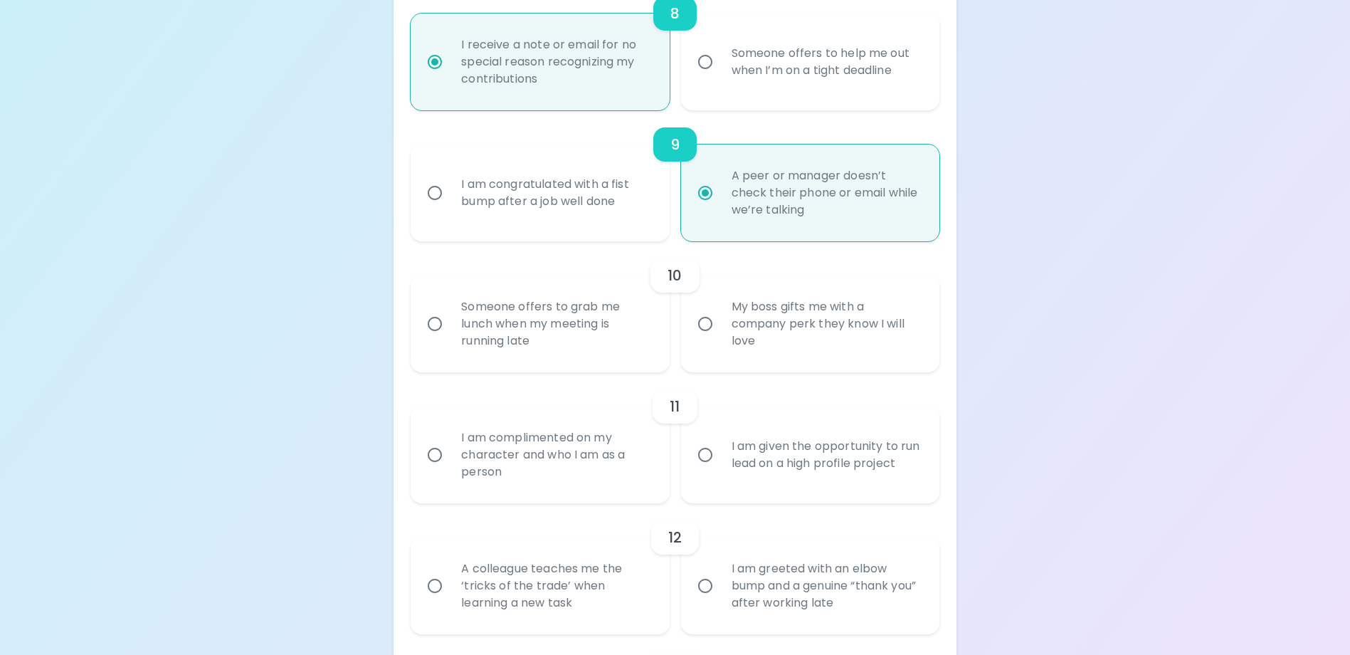
scroll to position [1324, 0]
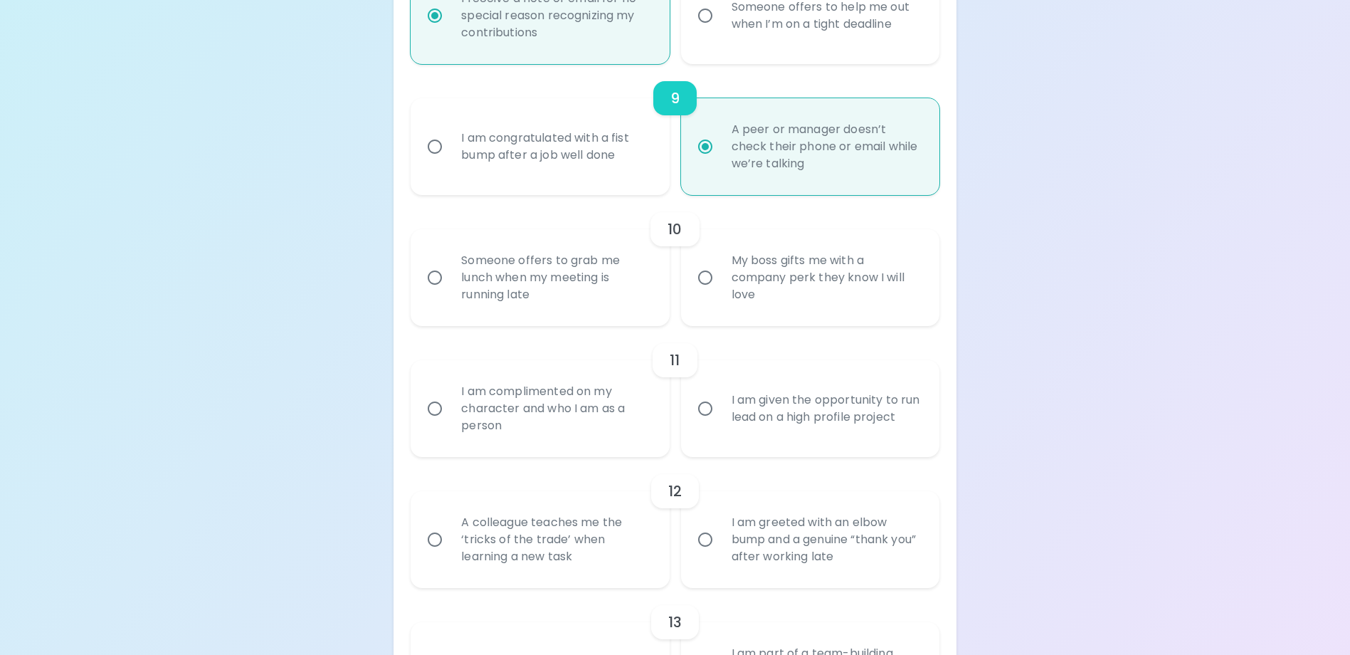
radio input "true"
click at [586, 285] on div "Someone offers to grab me lunch when my meeting is running late" at bounding box center [555, 277] width 211 height 85
click at [450, 285] on input "Someone offers to grab me lunch when my meeting is running late" at bounding box center [435, 278] width 30 height 30
radio input "false"
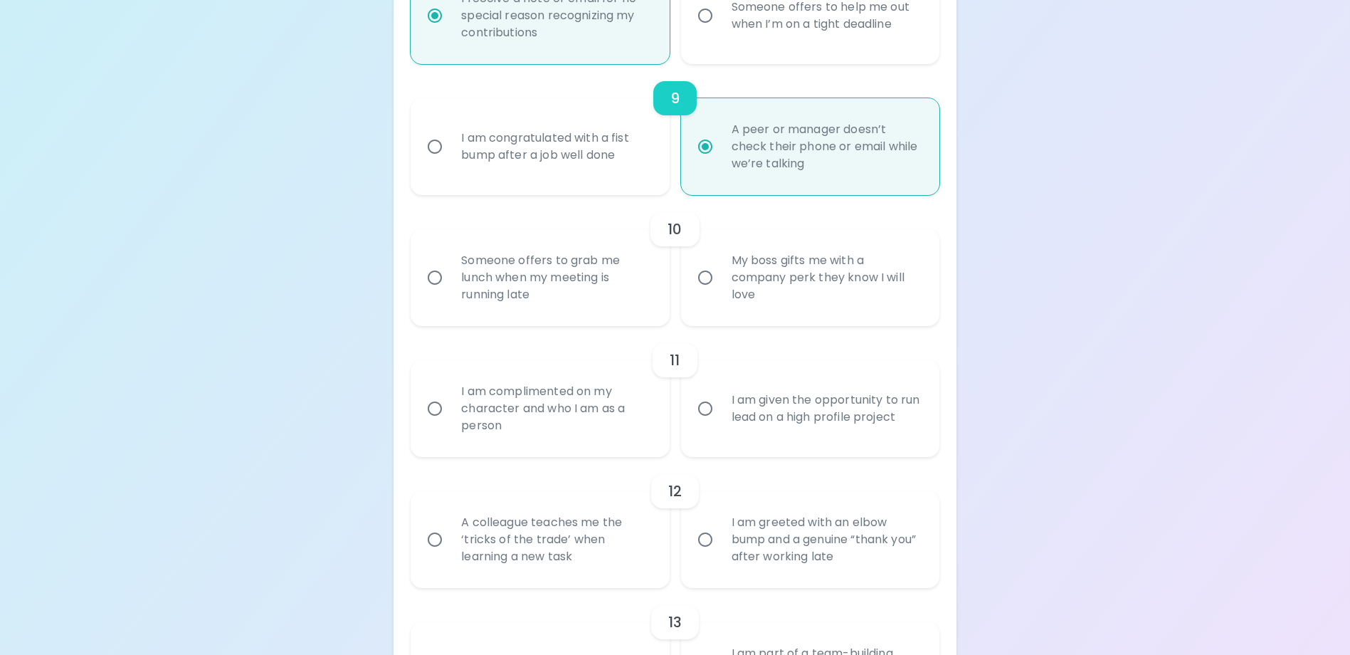
radio input "false"
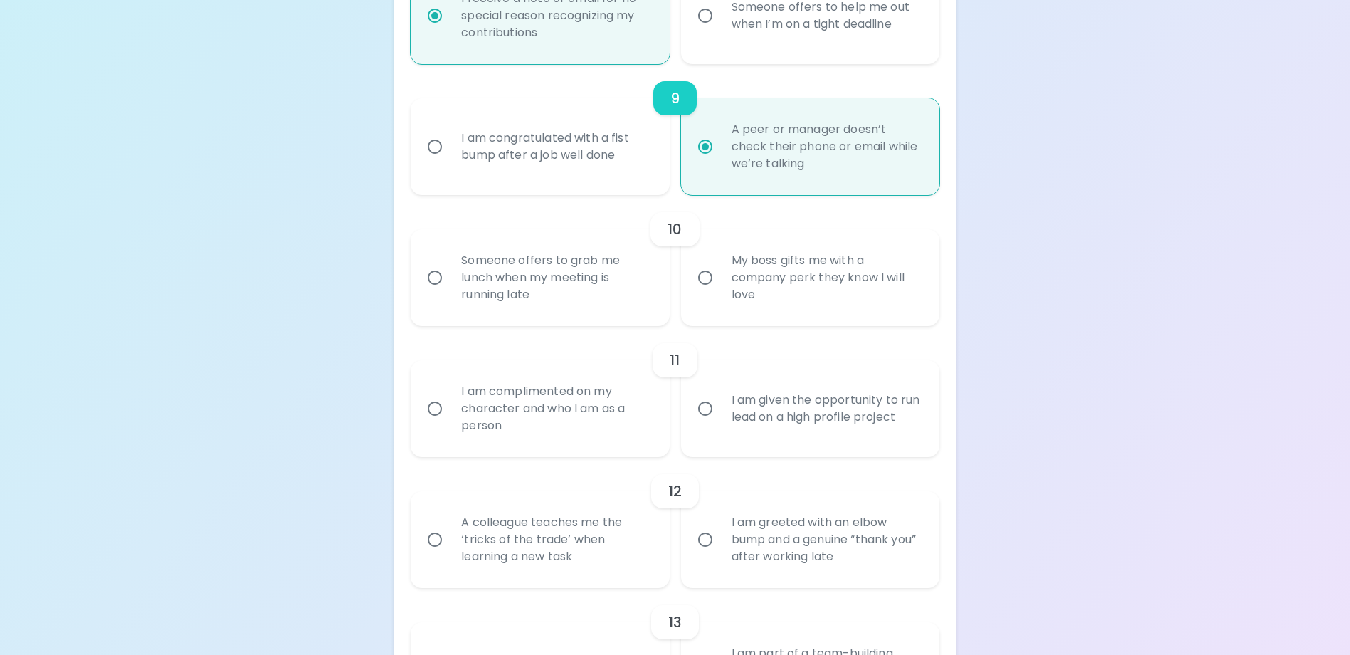
radio input "false"
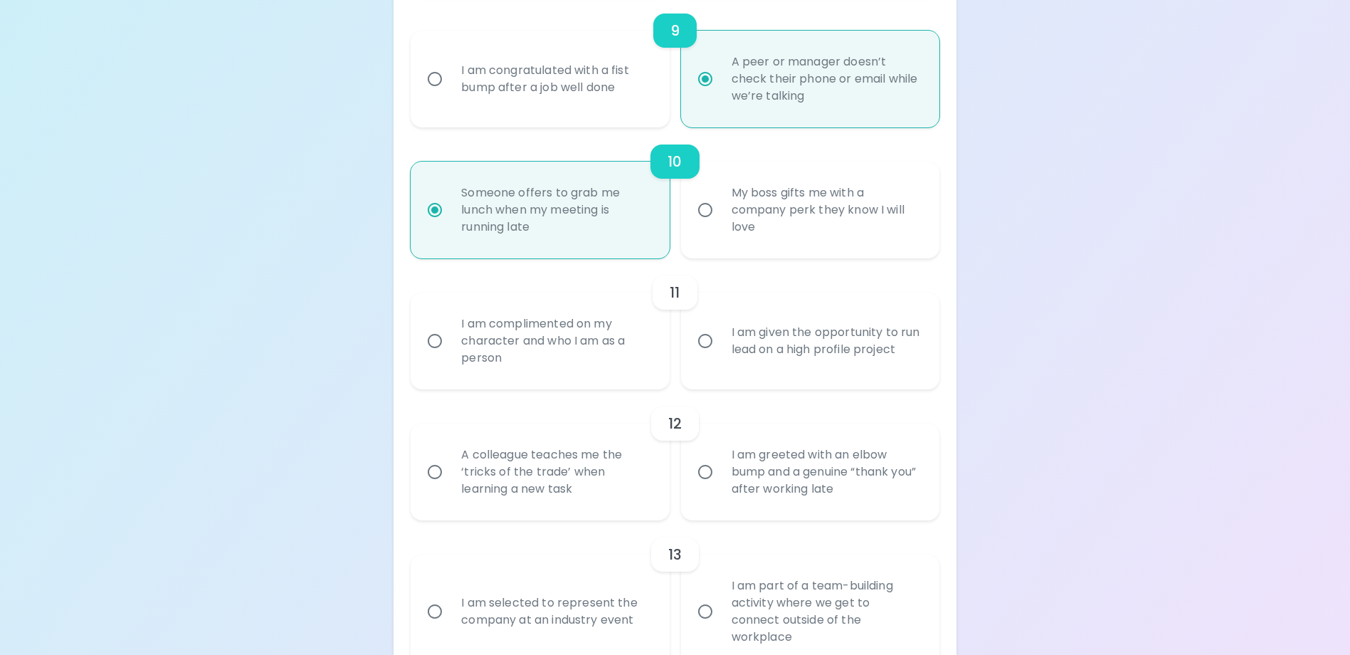
scroll to position [1438, 0]
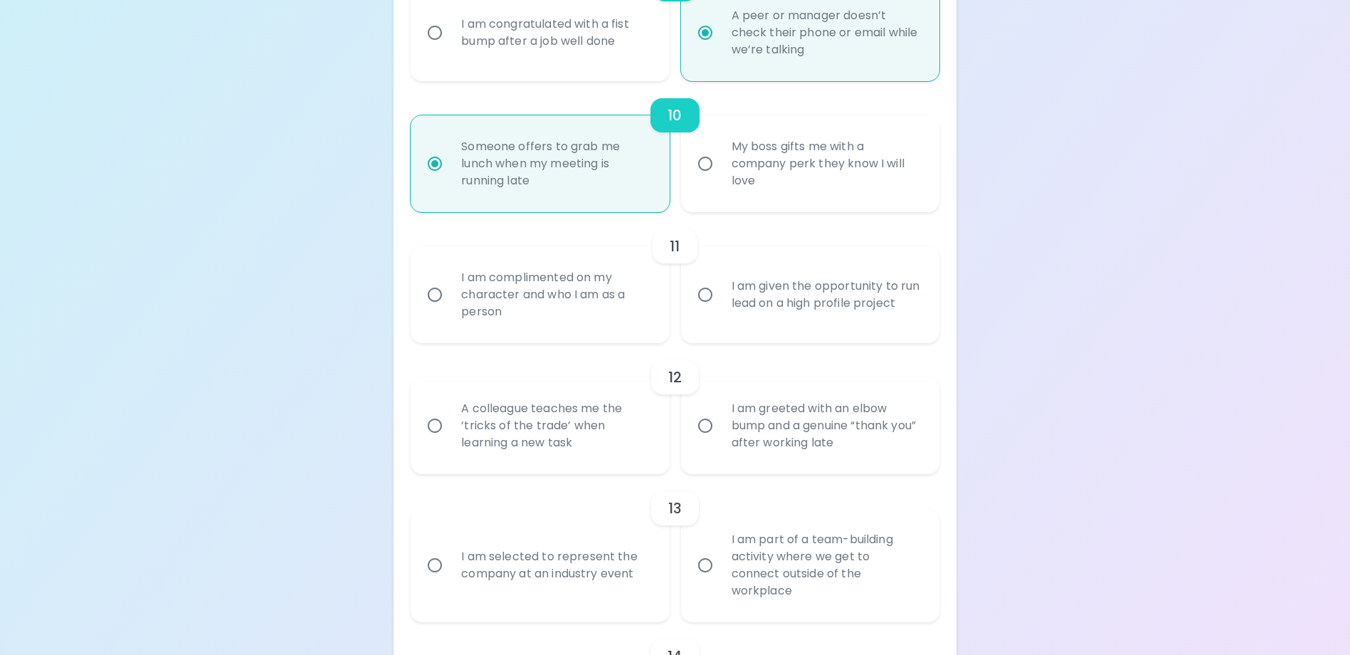
radio input "true"
click at [541, 330] on div "I am complimented on my character and who I am as a person" at bounding box center [555, 294] width 211 height 85
click at [450, 310] on input "I am complimented on my character and who I am as a person" at bounding box center [435, 295] width 30 height 30
radio input "false"
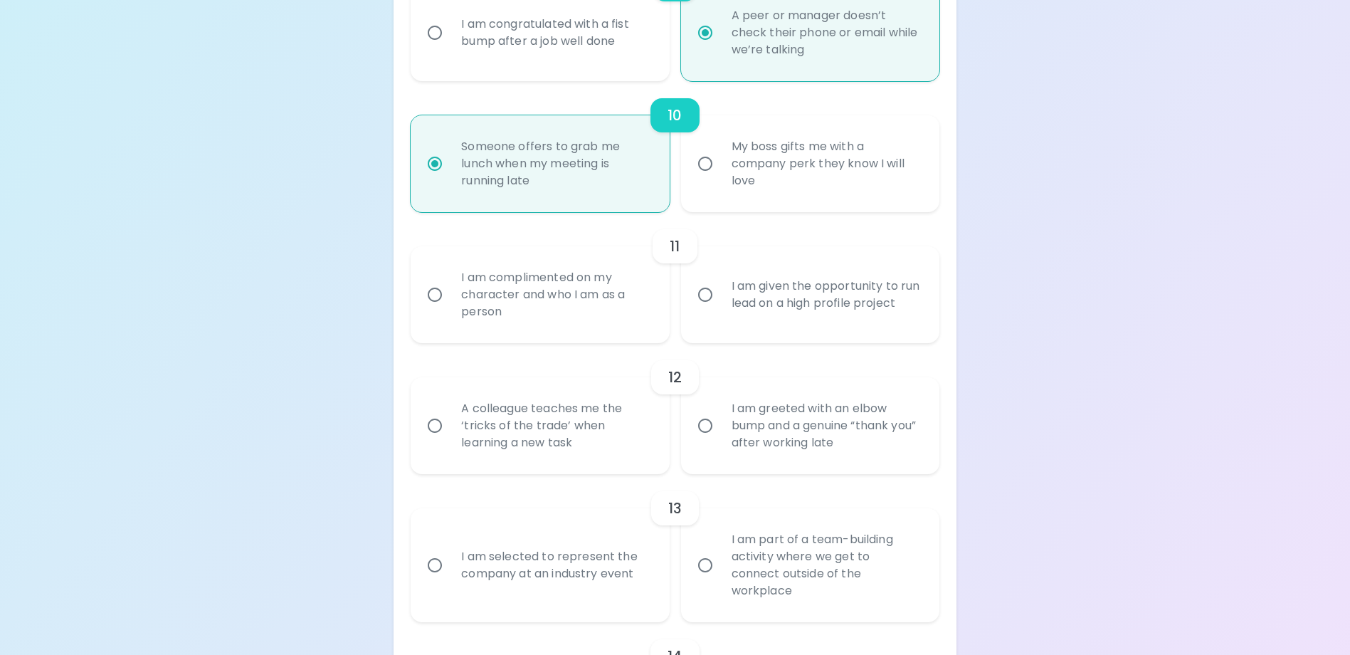
radio input "false"
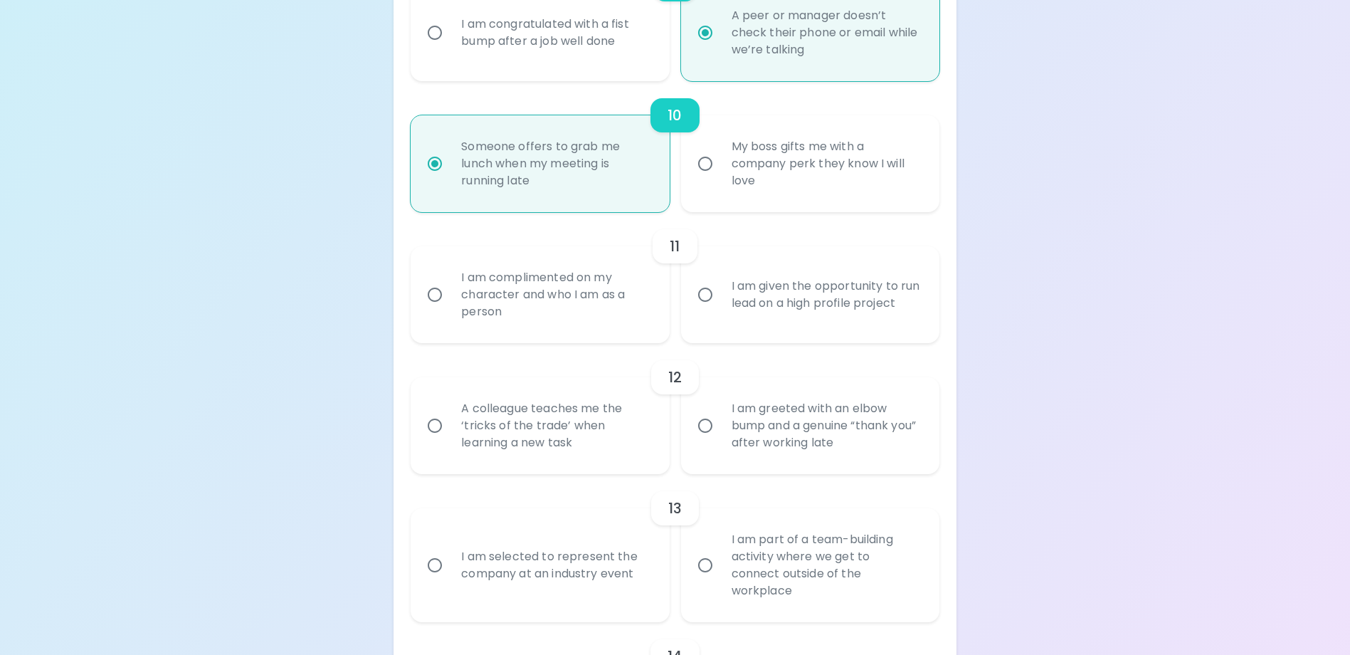
radio input "false"
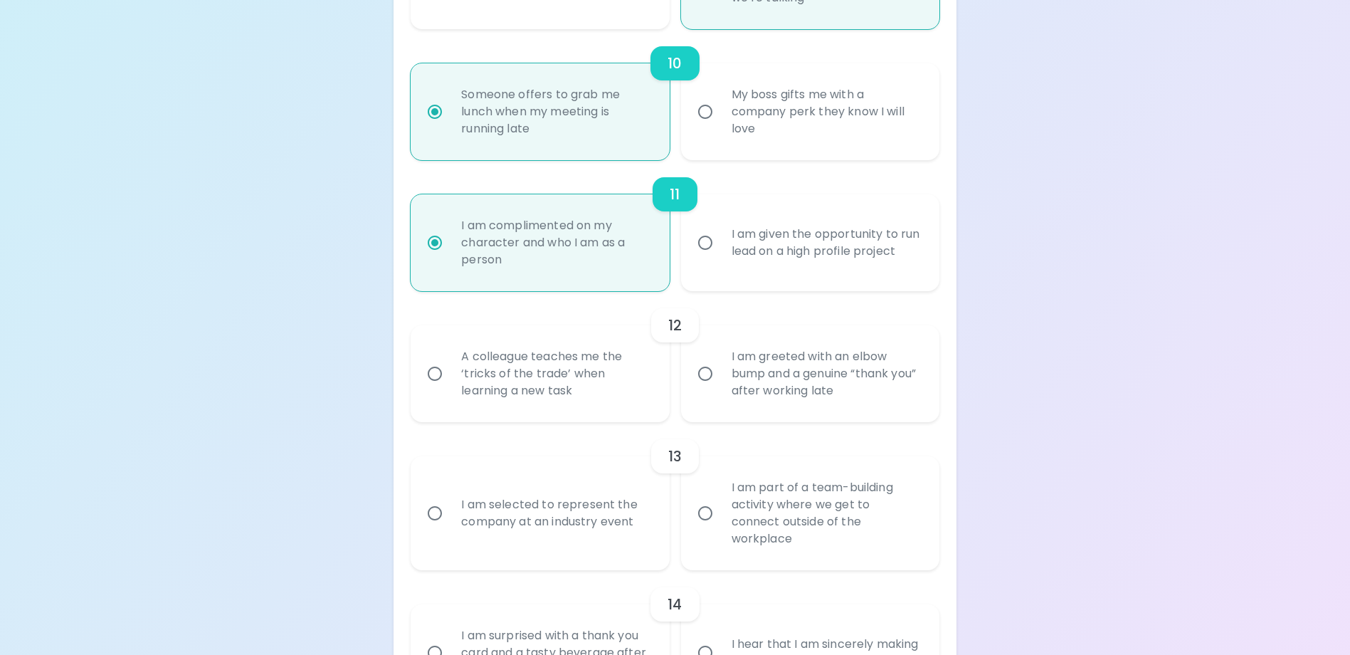
scroll to position [1552, 0]
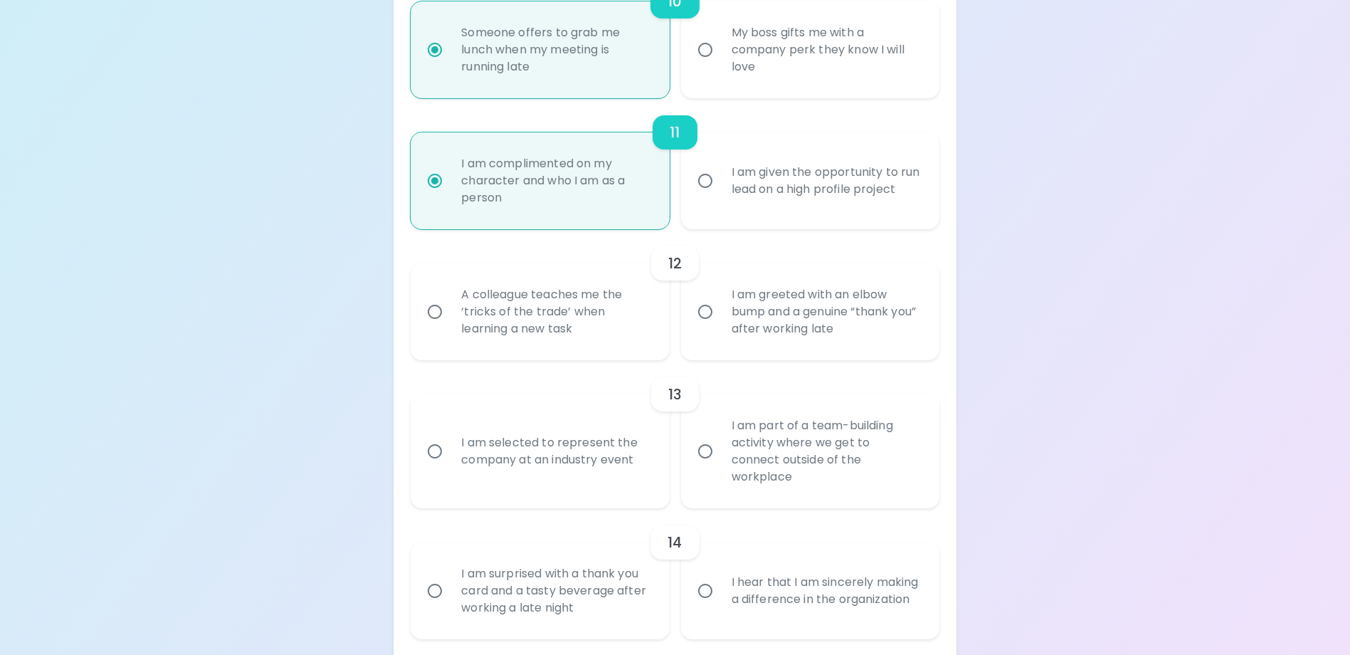
radio input "true"
click at [776, 332] on div "I am greeted with an elbow bump and a genuine “thank you” after working late" at bounding box center [825, 311] width 211 height 85
click at [720, 327] on input "I am greeted with an elbow bump and a genuine “thank you” after working late" at bounding box center [705, 312] width 30 height 30
radio input "false"
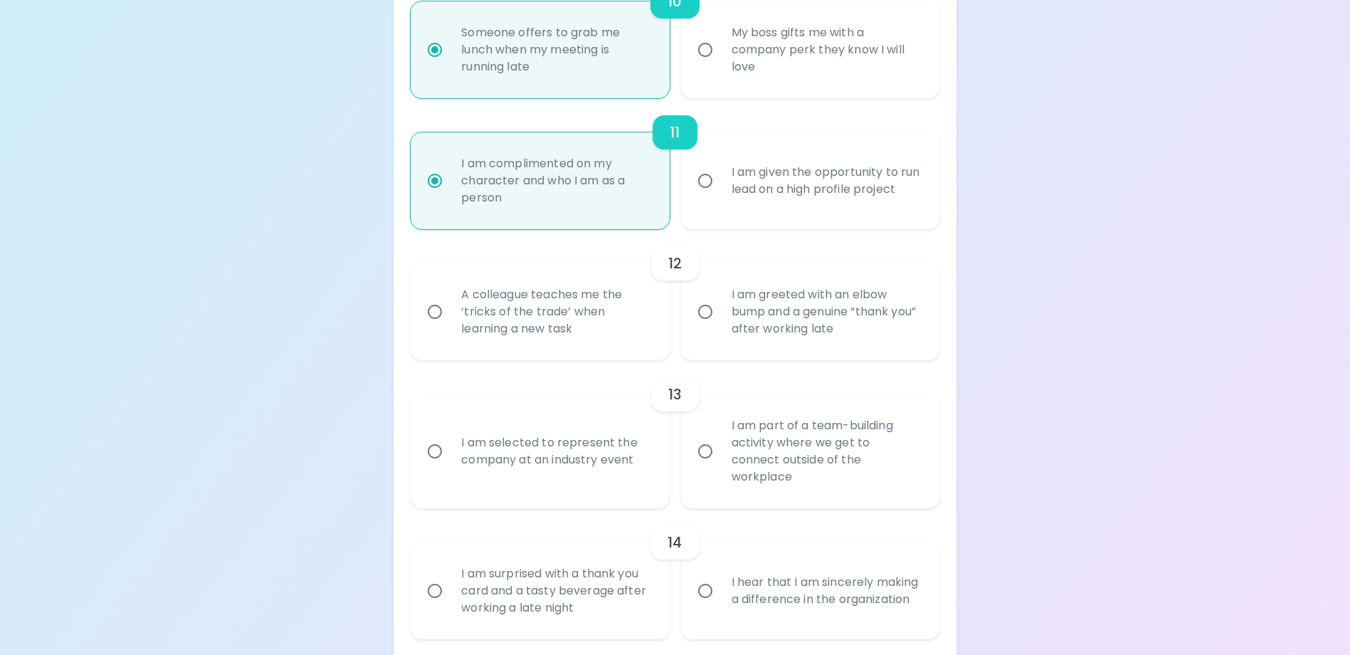
radio input "false"
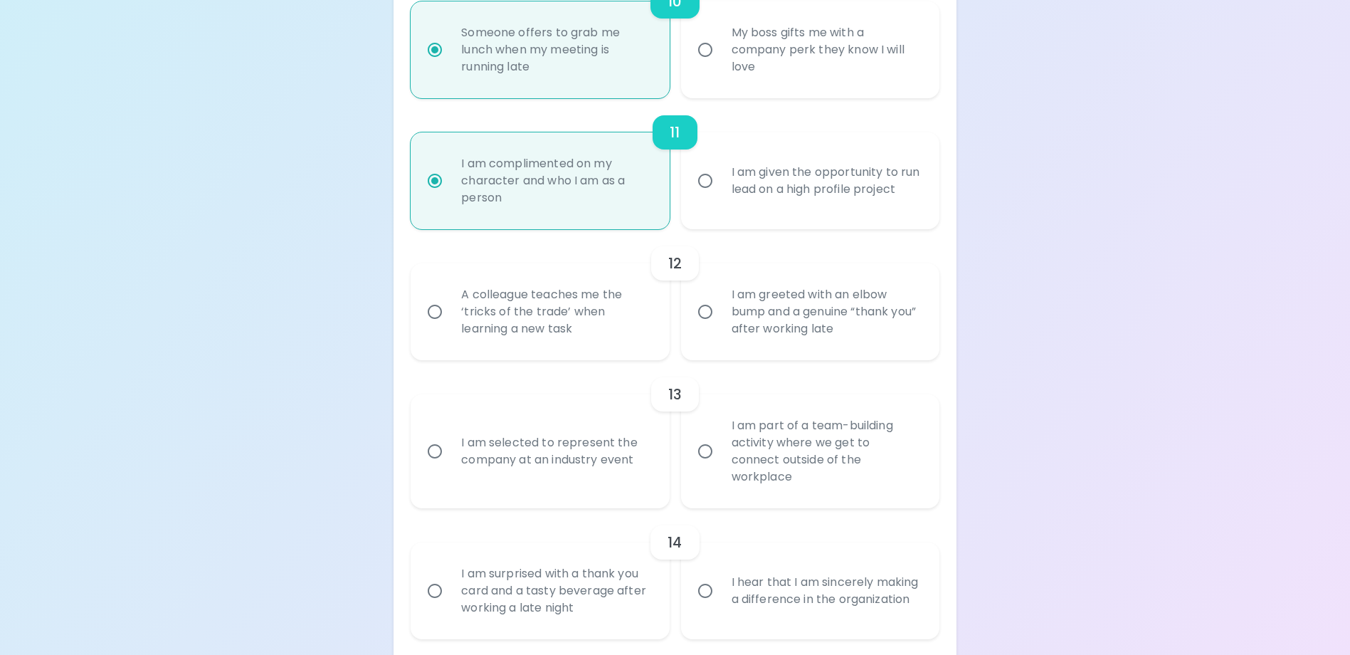
radio input "false"
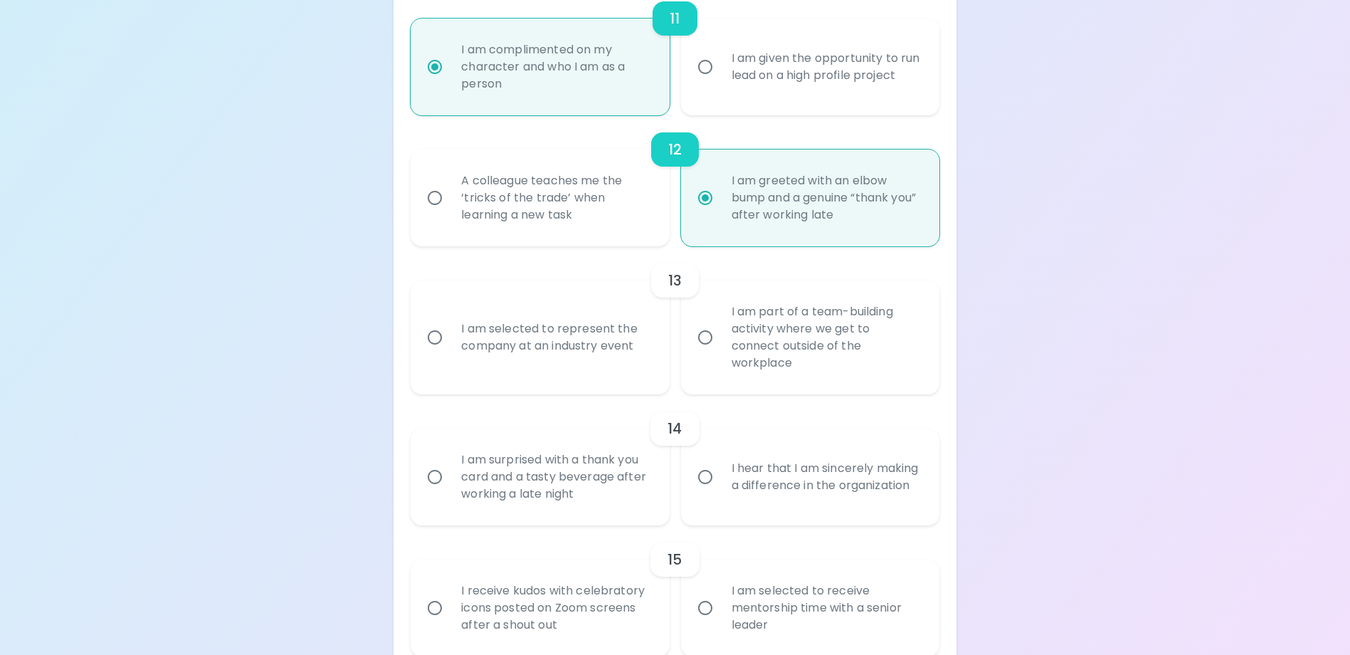
scroll to position [1737, 0]
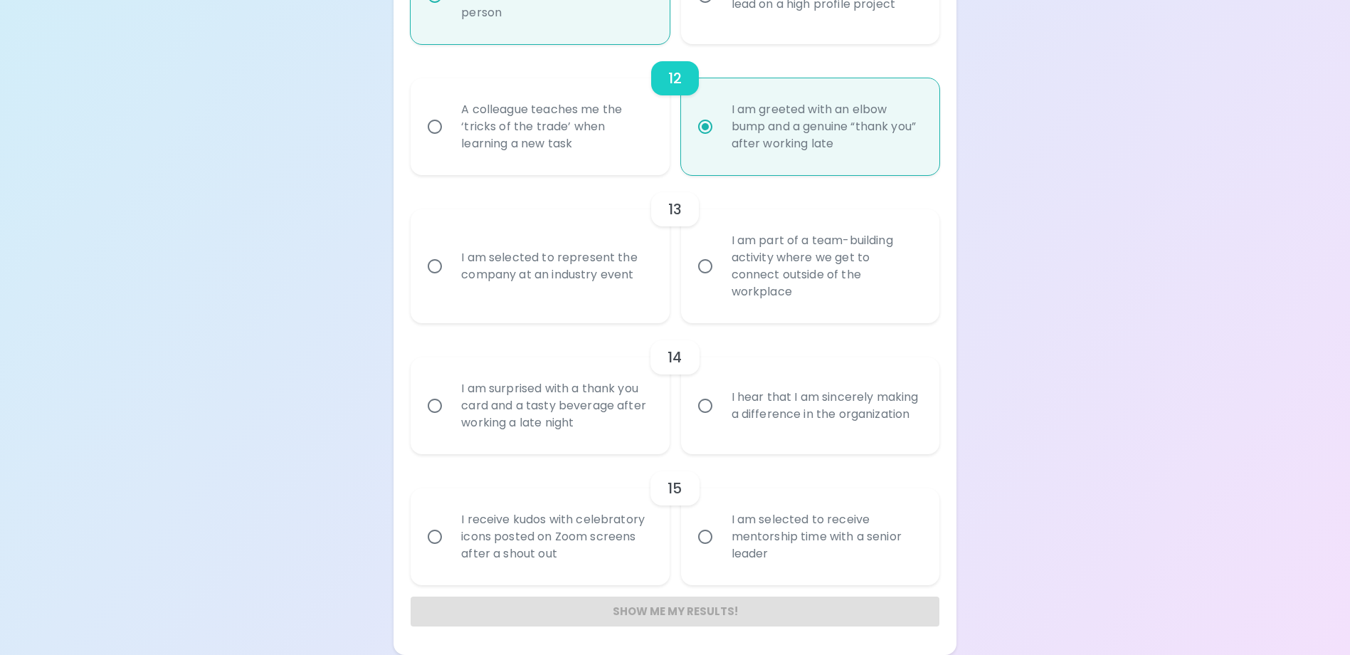
radio input "true"
click at [889, 295] on div "I am part of a team-building activity where we get to connect outside of the wo…" at bounding box center [825, 266] width 211 height 102
click at [720, 281] on input "I am part of a team-building activity where we get to connect outside of the wo…" at bounding box center [705, 266] width 30 height 30
radio input "false"
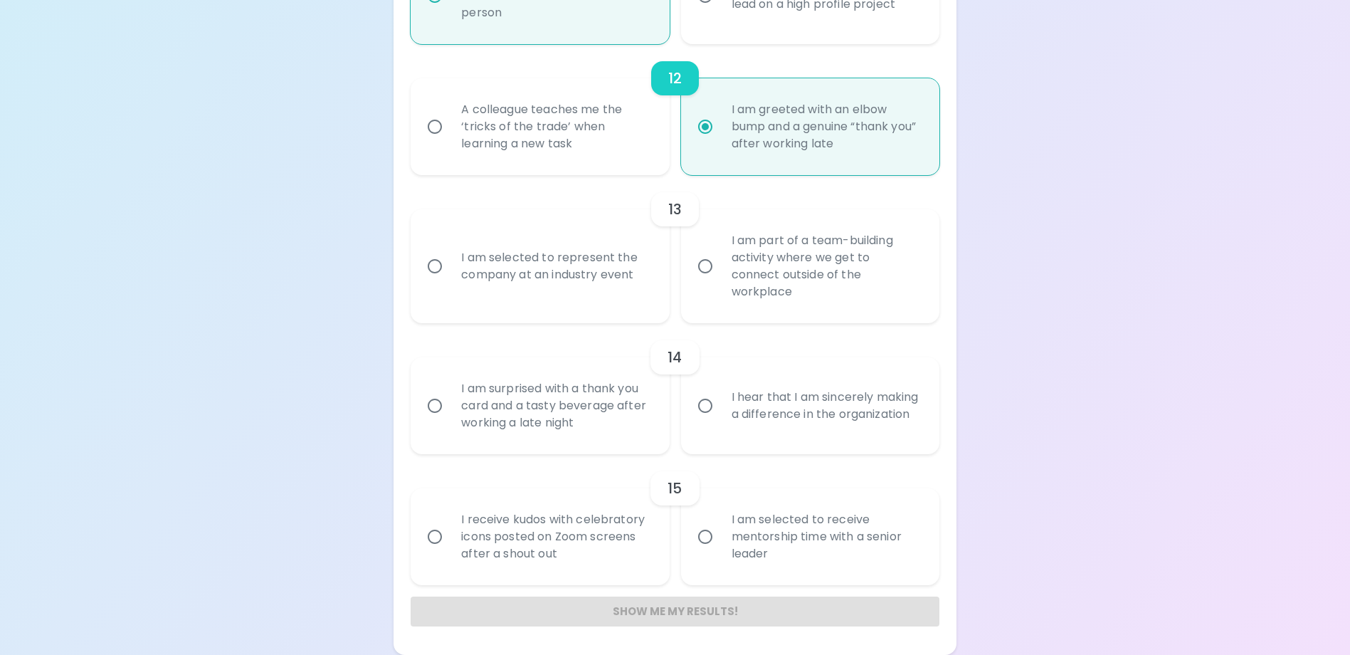
radio input "false"
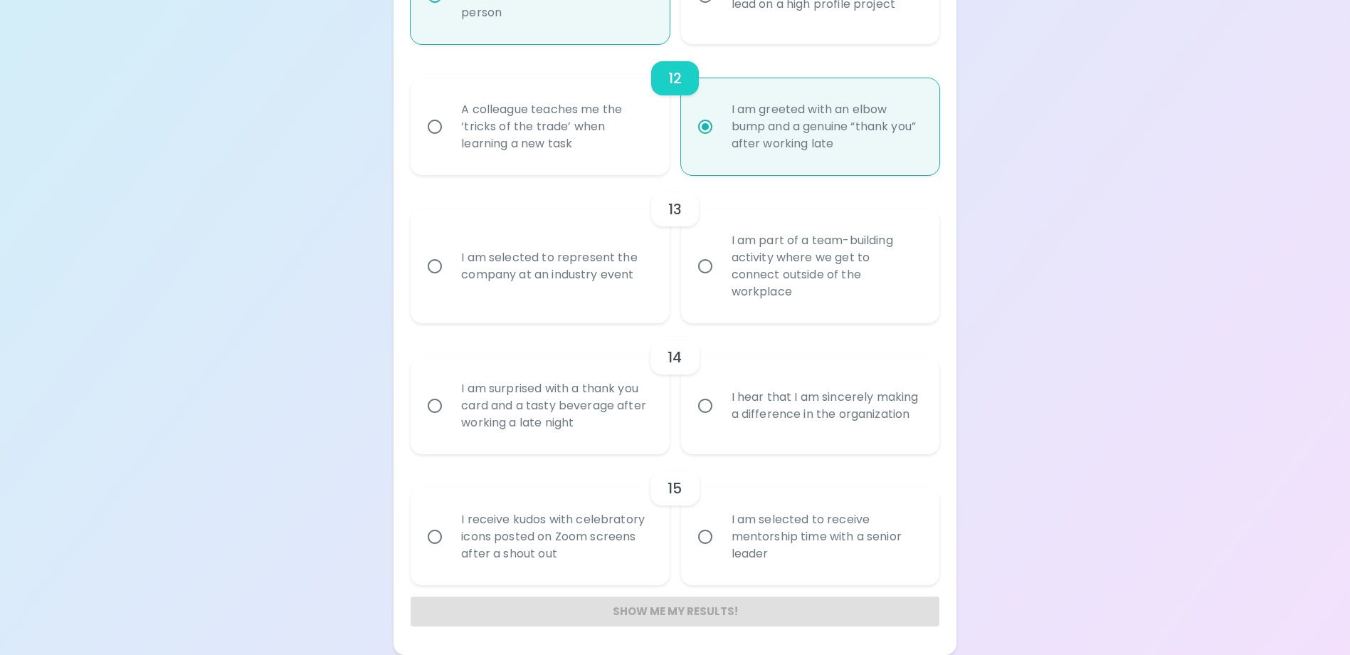
radio input "false"
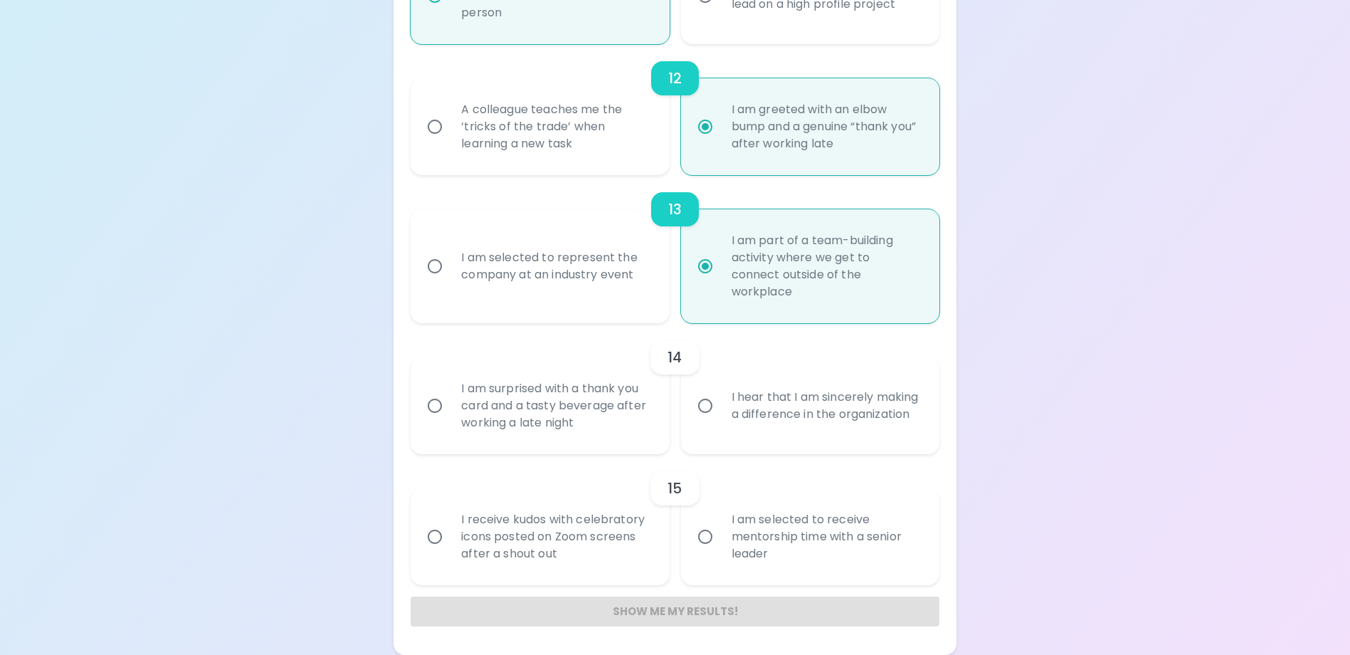
radio input "true"
click at [860, 412] on div "I hear that I am sincerely making a difference in the organization" at bounding box center [825, 405] width 211 height 68
click at [720, 412] on input "I hear that I am sincerely making a difference in the organization" at bounding box center [705, 406] width 30 height 30
radio input "false"
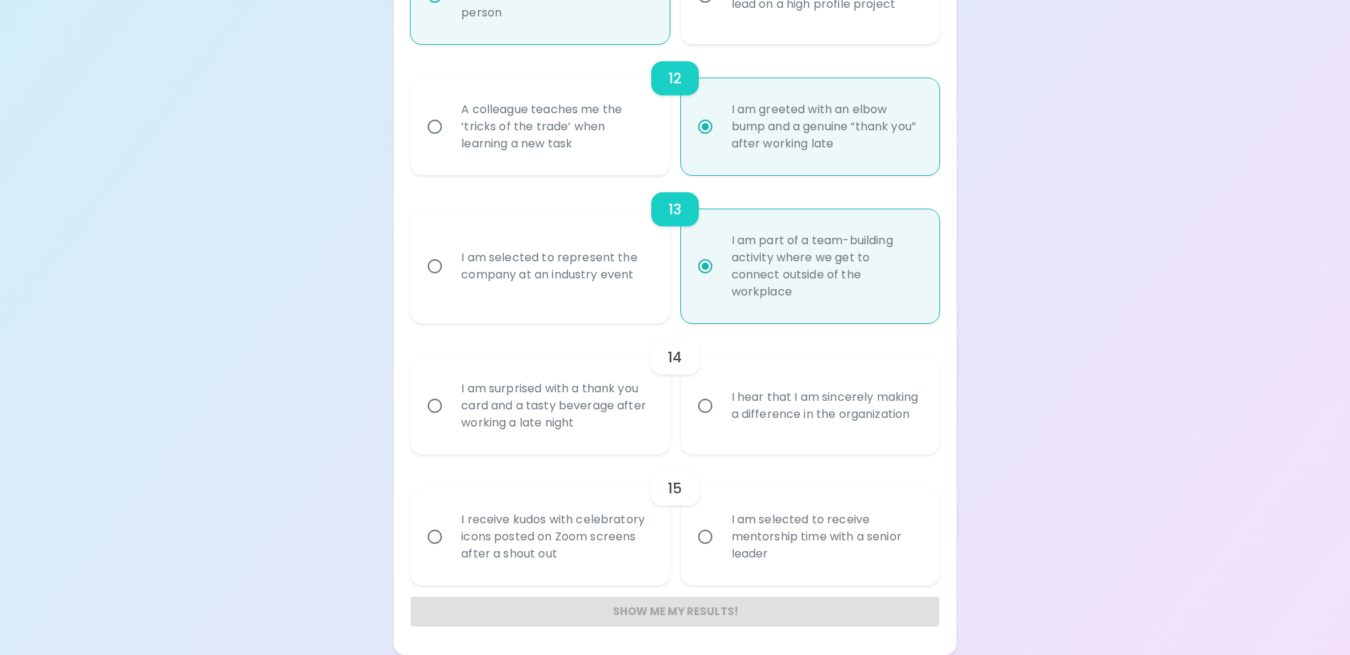
radio input "false"
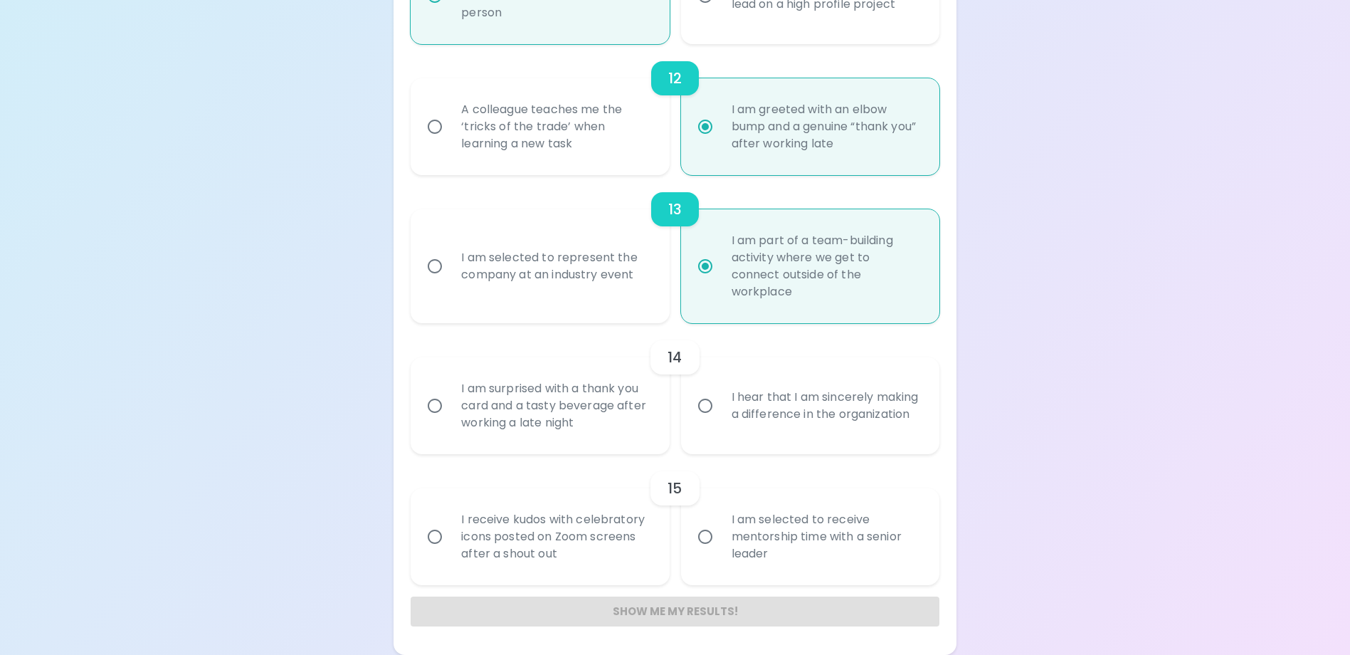
radio input "false"
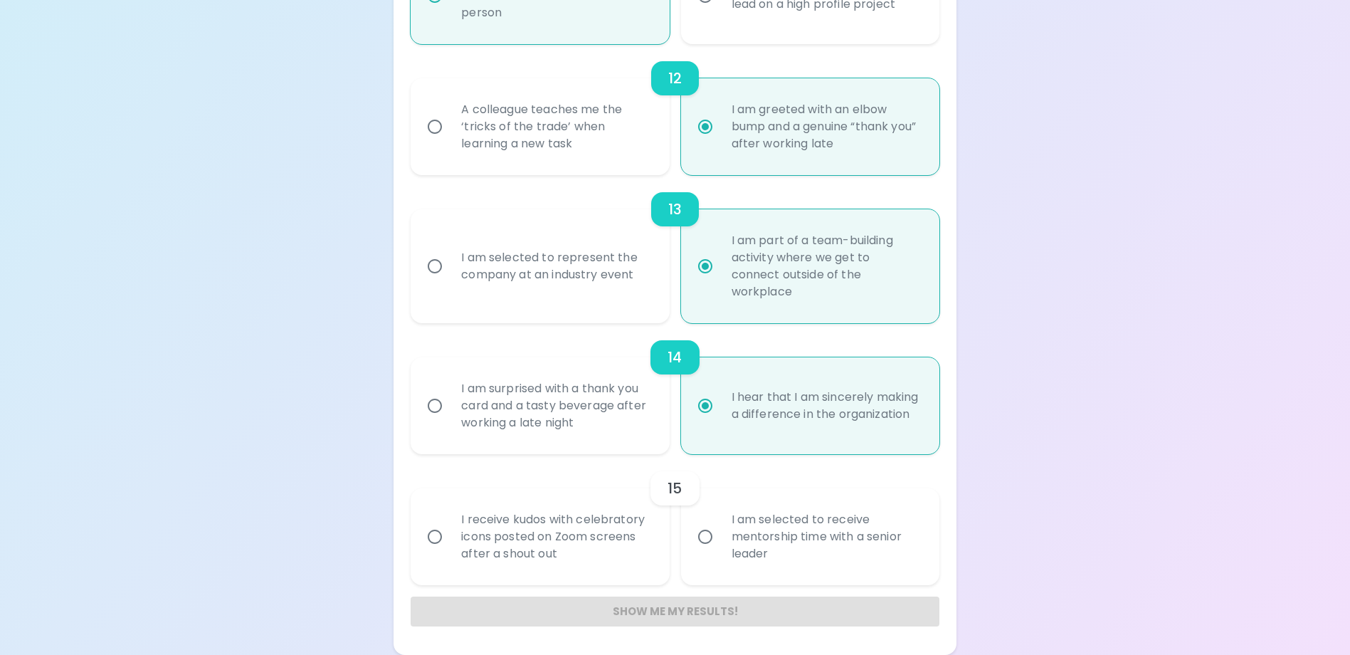
radio input "true"
click at [570, 544] on div "I receive kudos with celebratory icons posted on Zoom screens after a shout out" at bounding box center [555, 536] width 211 height 85
click at [450, 544] on input "I receive kudos with celebratory icons posted on Zoom screens after a shout out" at bounding box center [435, 537] width 30 height 30
radio input "false"
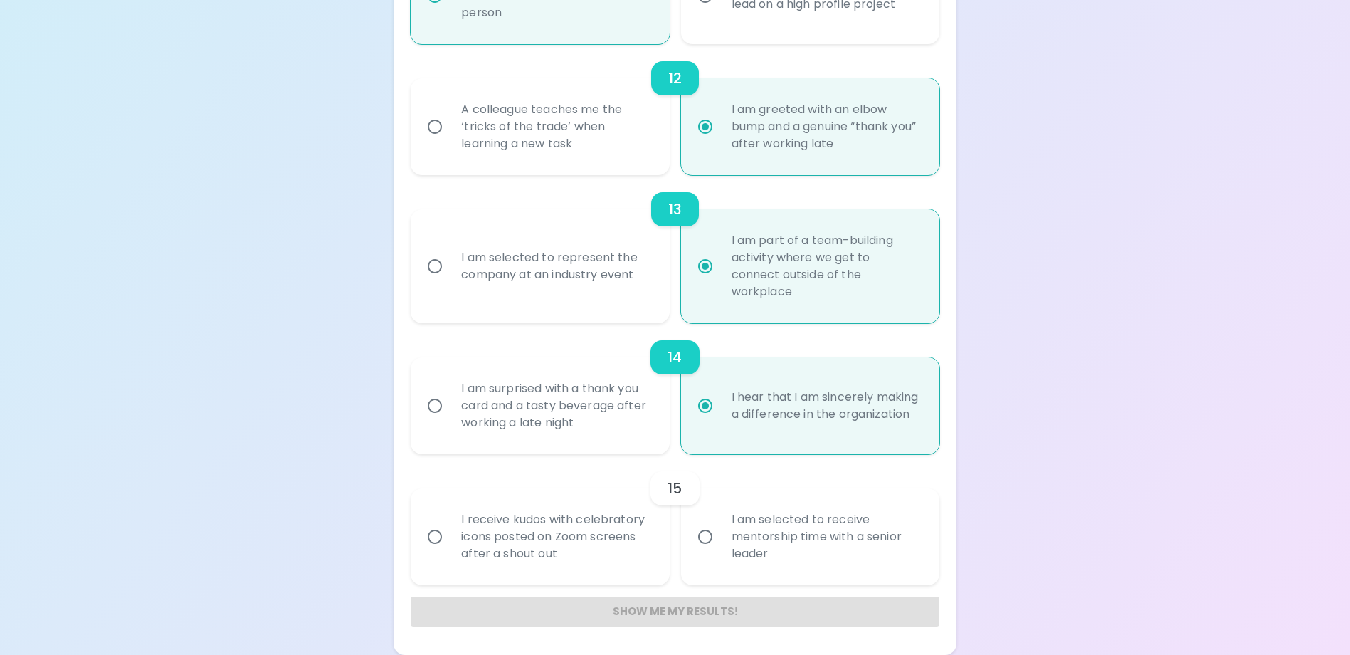
radio input "false"
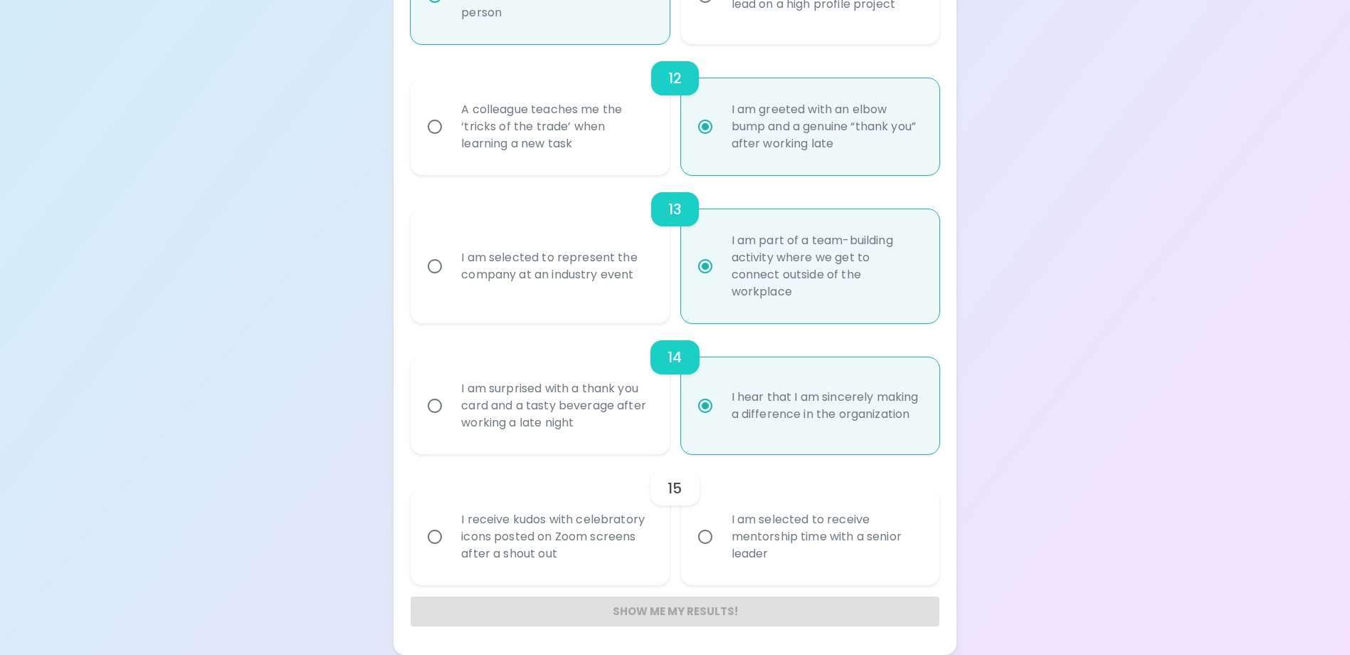
radio input "false"
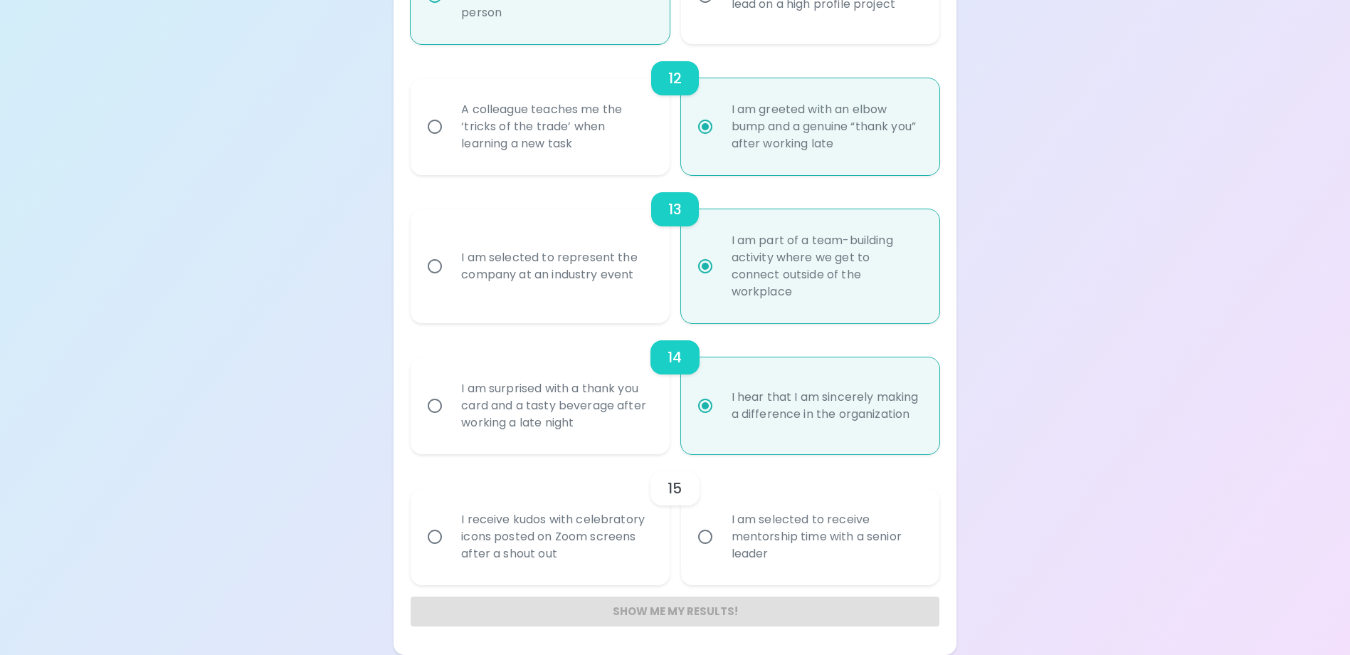
radio input "false"
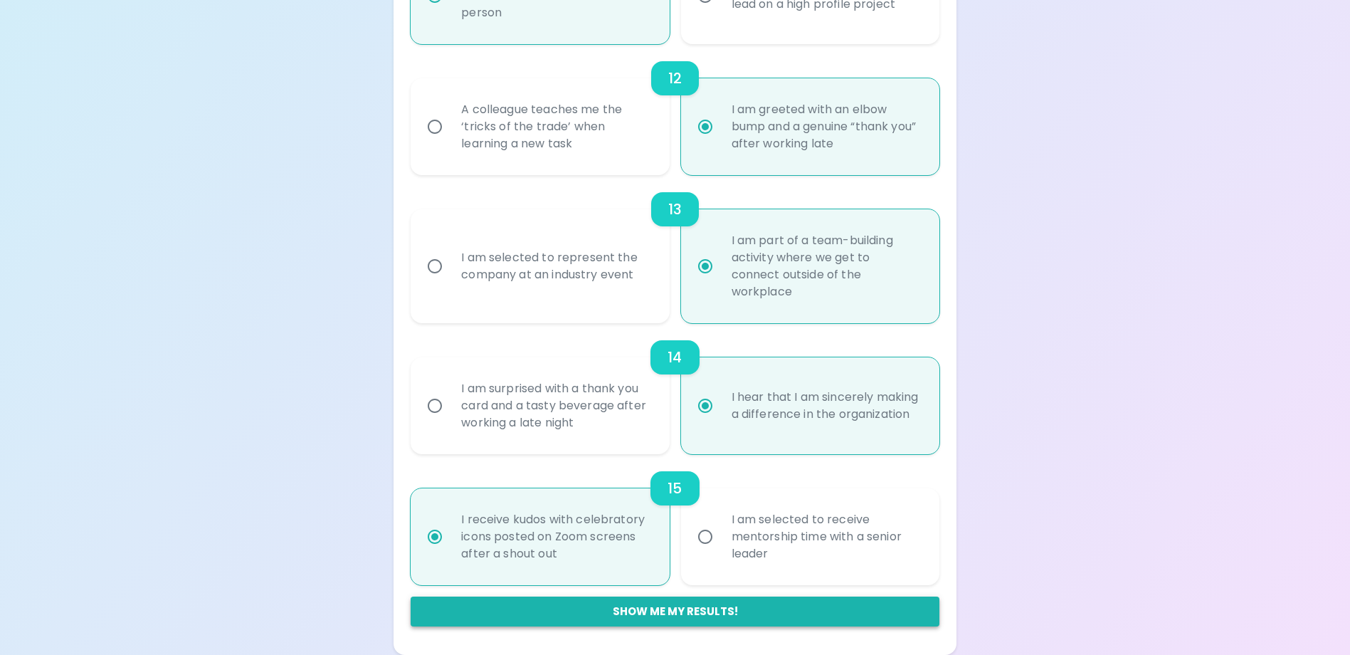
radio input "true"
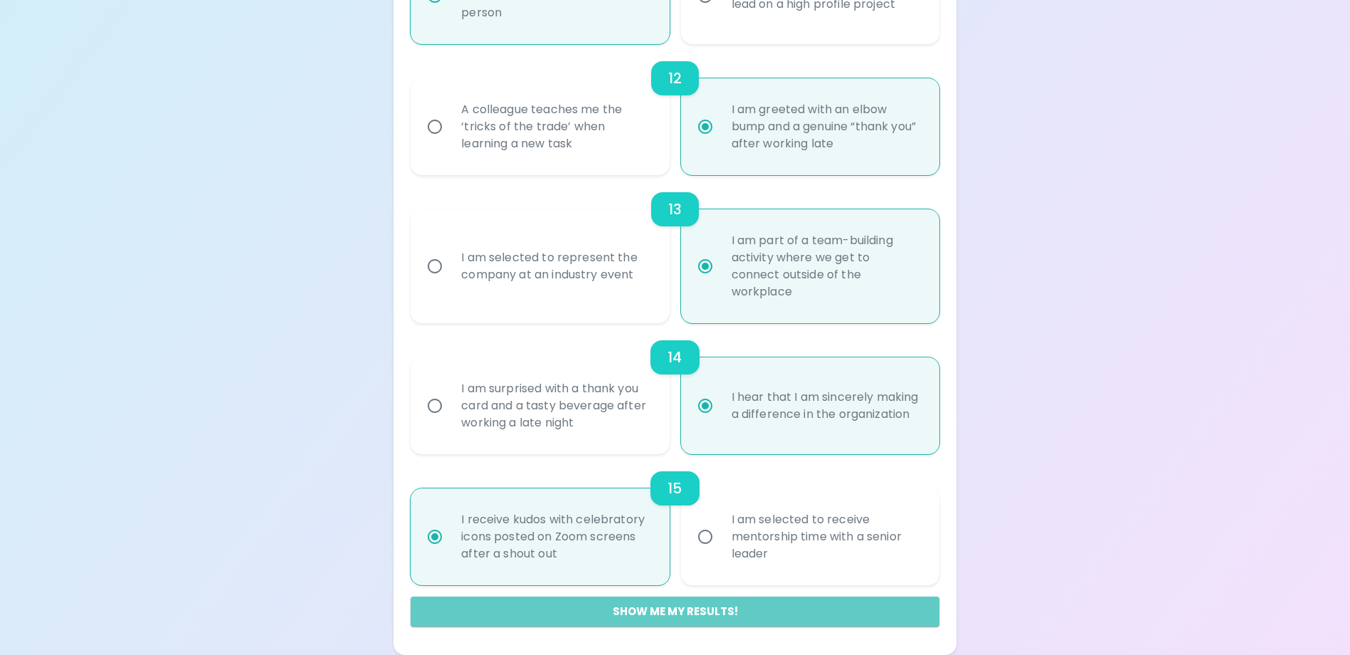
drag, startPoint x: 647, startPoint y: 611, endPoint x: 643, endPoint y: 605, distance: 7.3
click at [646, 611] on button "Show me my results!" at bounding box center [675, 611] width 528 height 30
radio input "false"
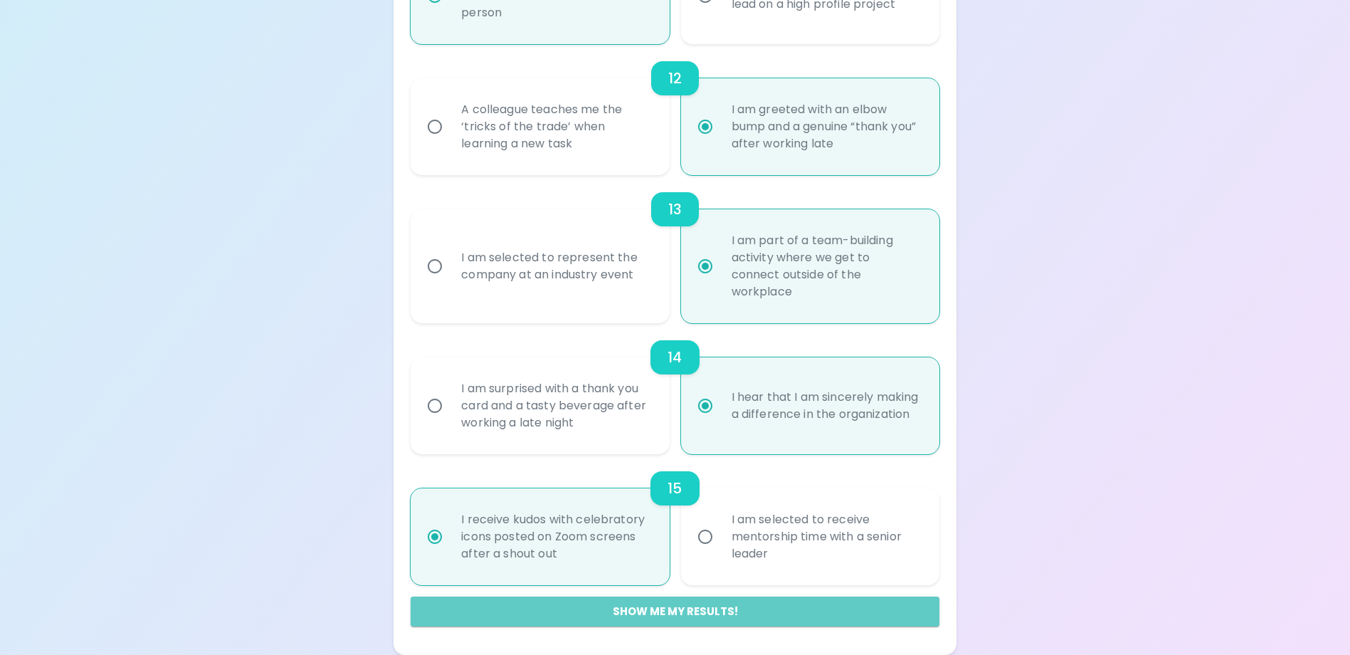
radio input "false"
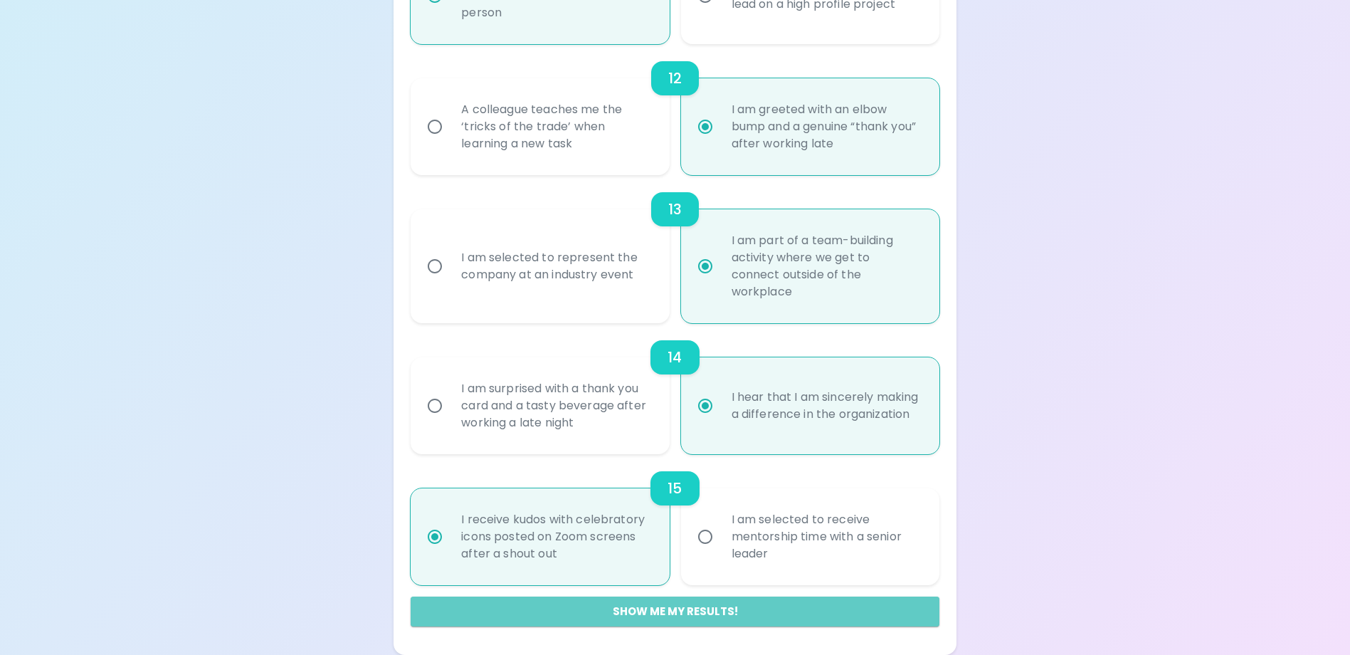
radio input "false"
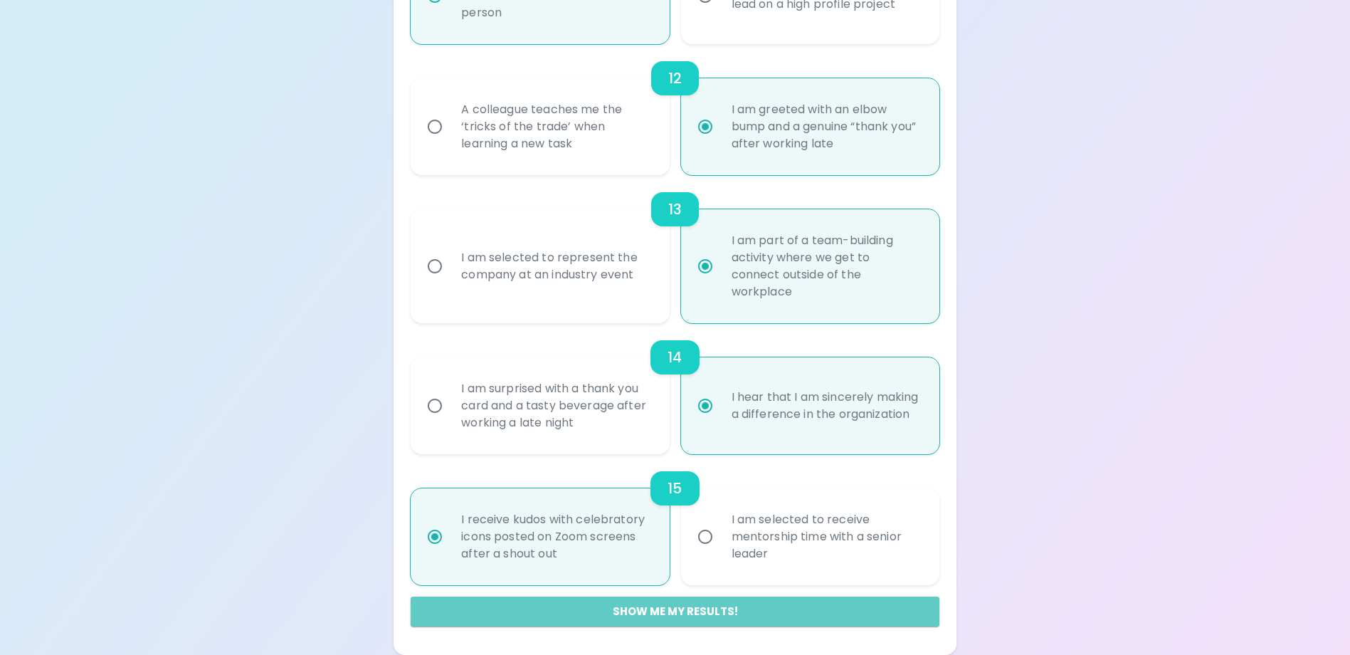
radio input "false"
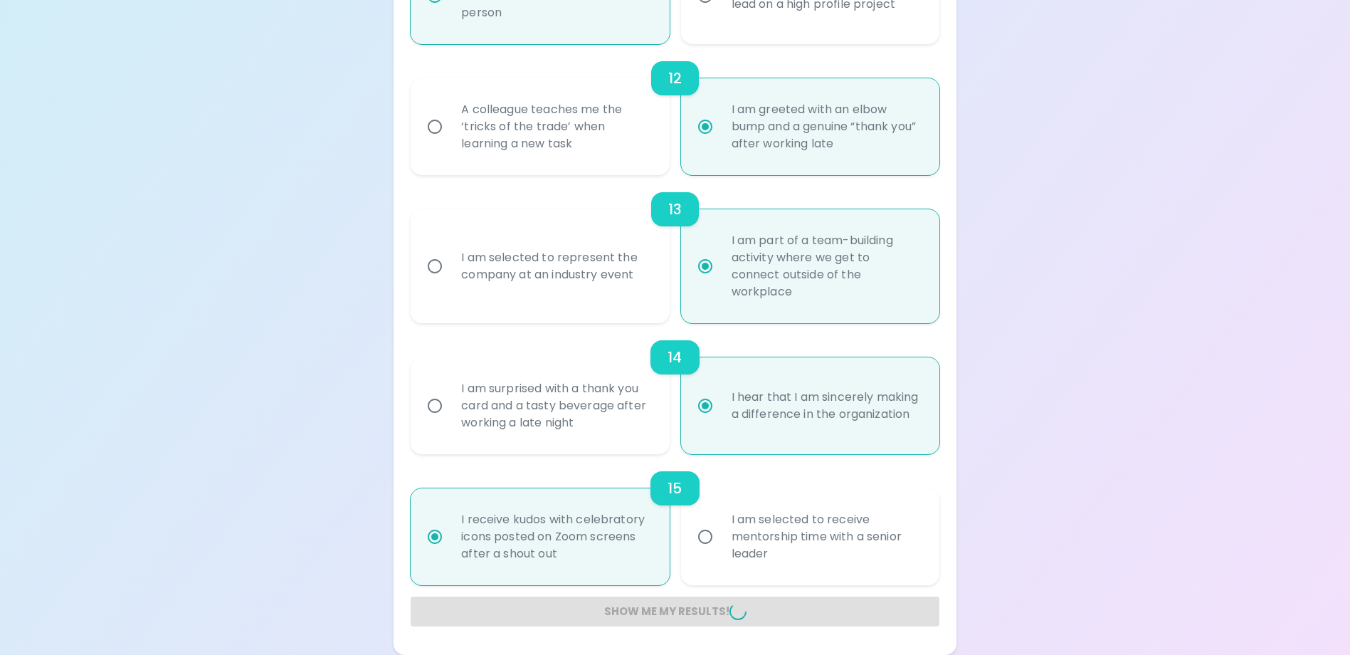
radio input "false"
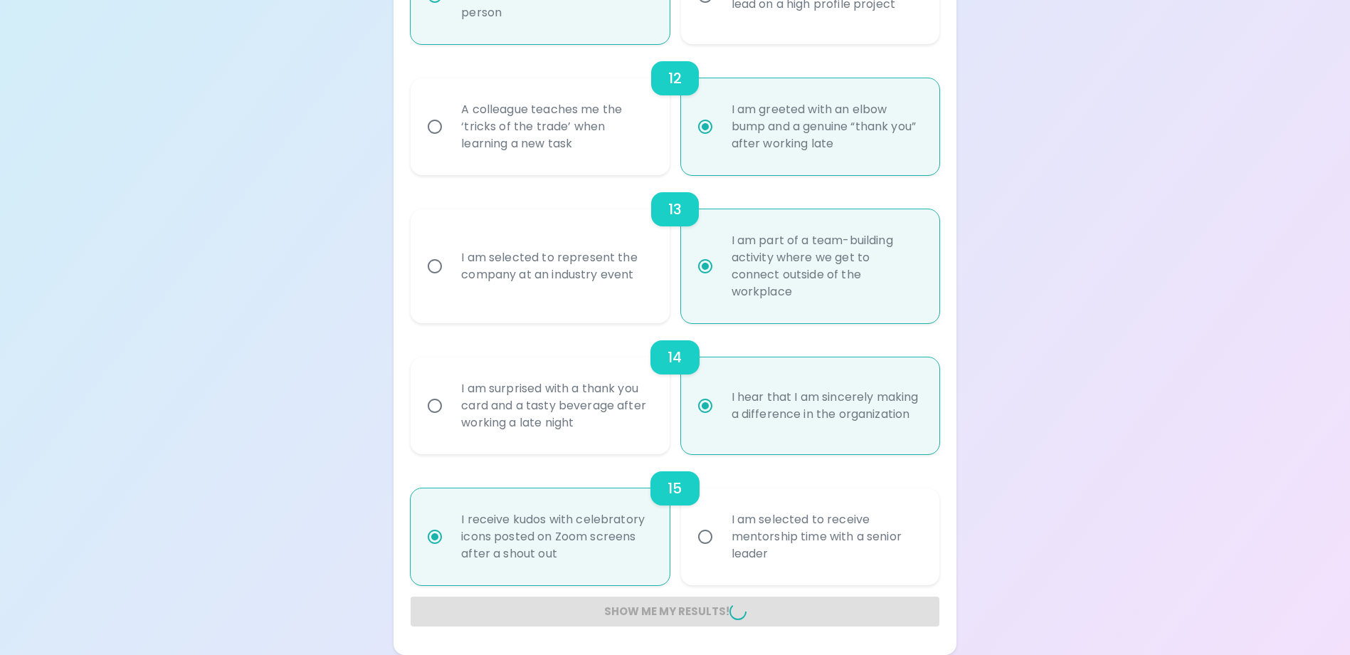
radio input "false"
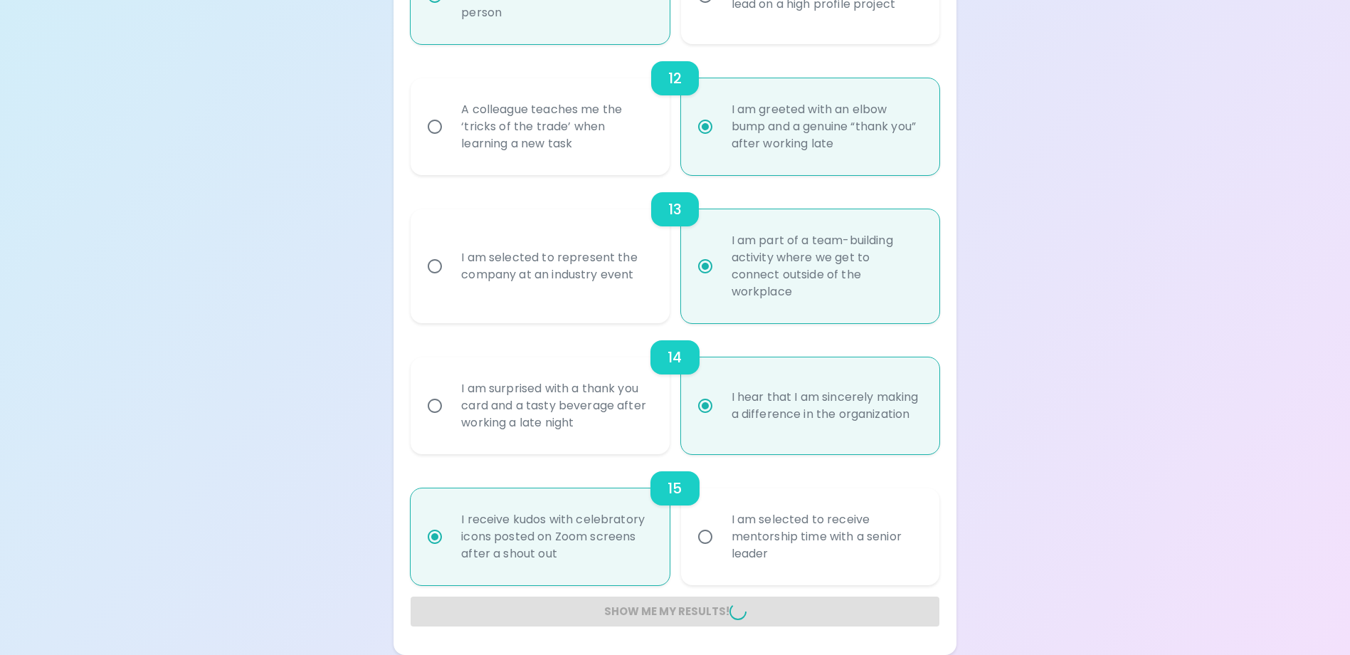
radio input "false"
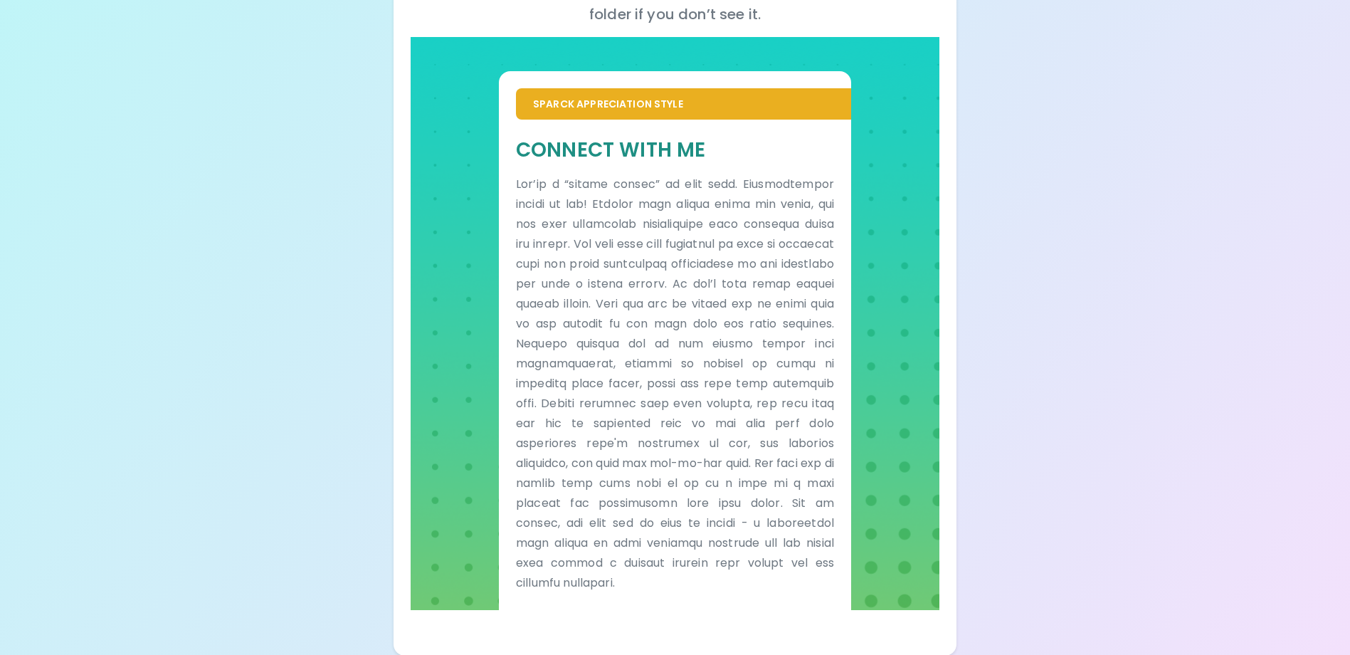
scroll to position [242, 0]
